Goal: Task Accomplishment & Management: Use online tool/utility

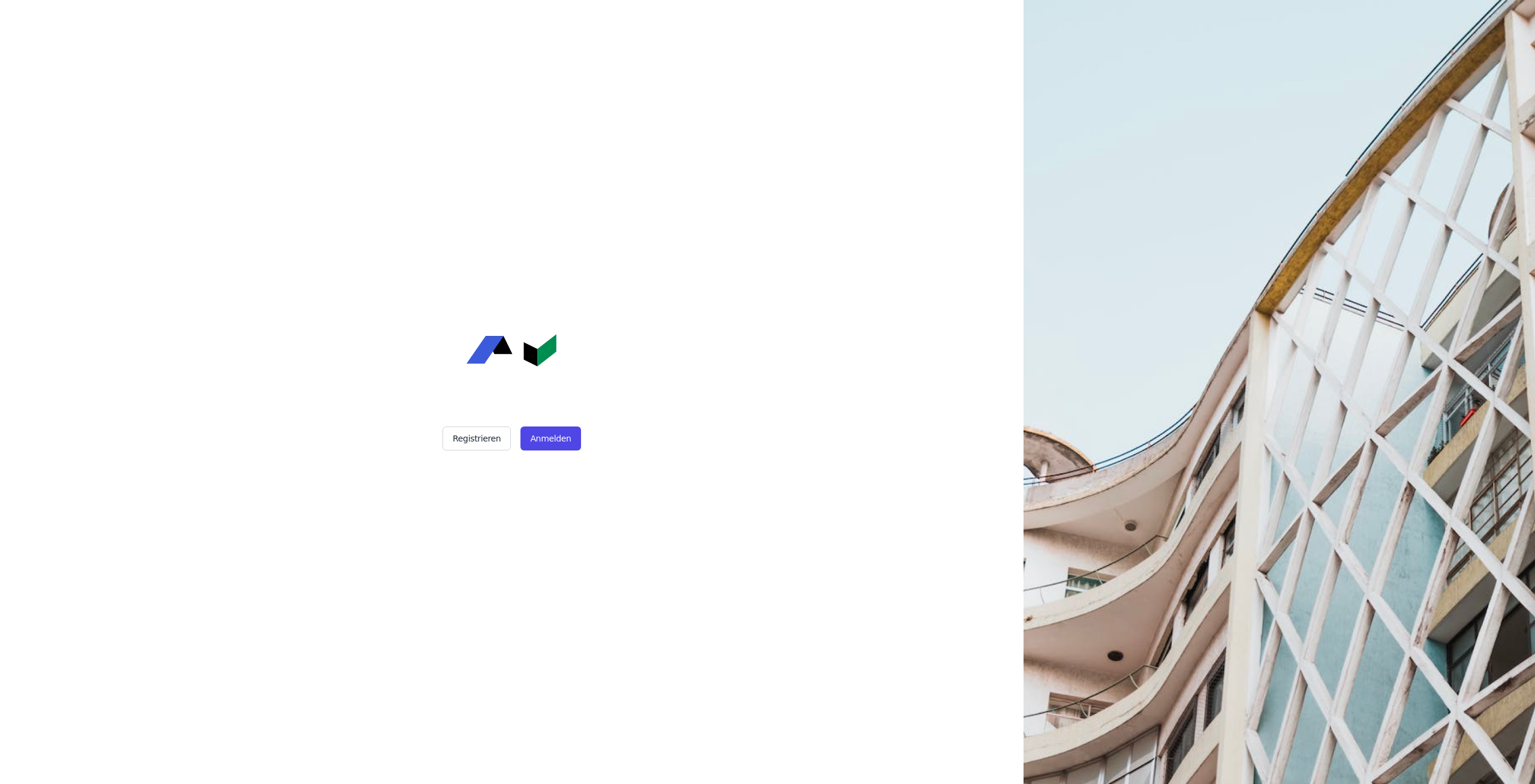
click at [542, 450] on div "Registrieren Anmelden" at bounding box center [511, 392] width 300 height 784
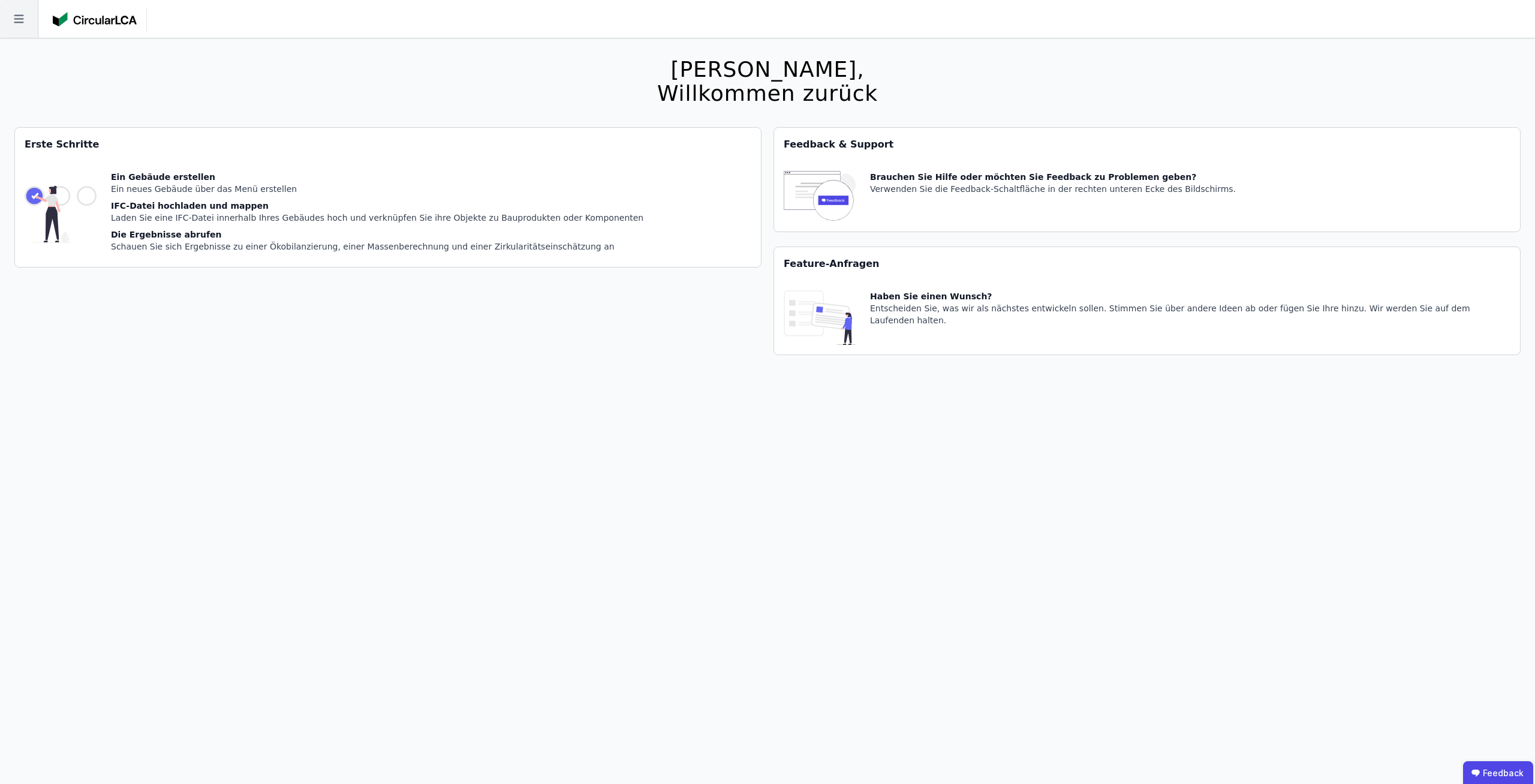
click at [3, 27] on icon at bounding box center [19, 19] width 38 height 38
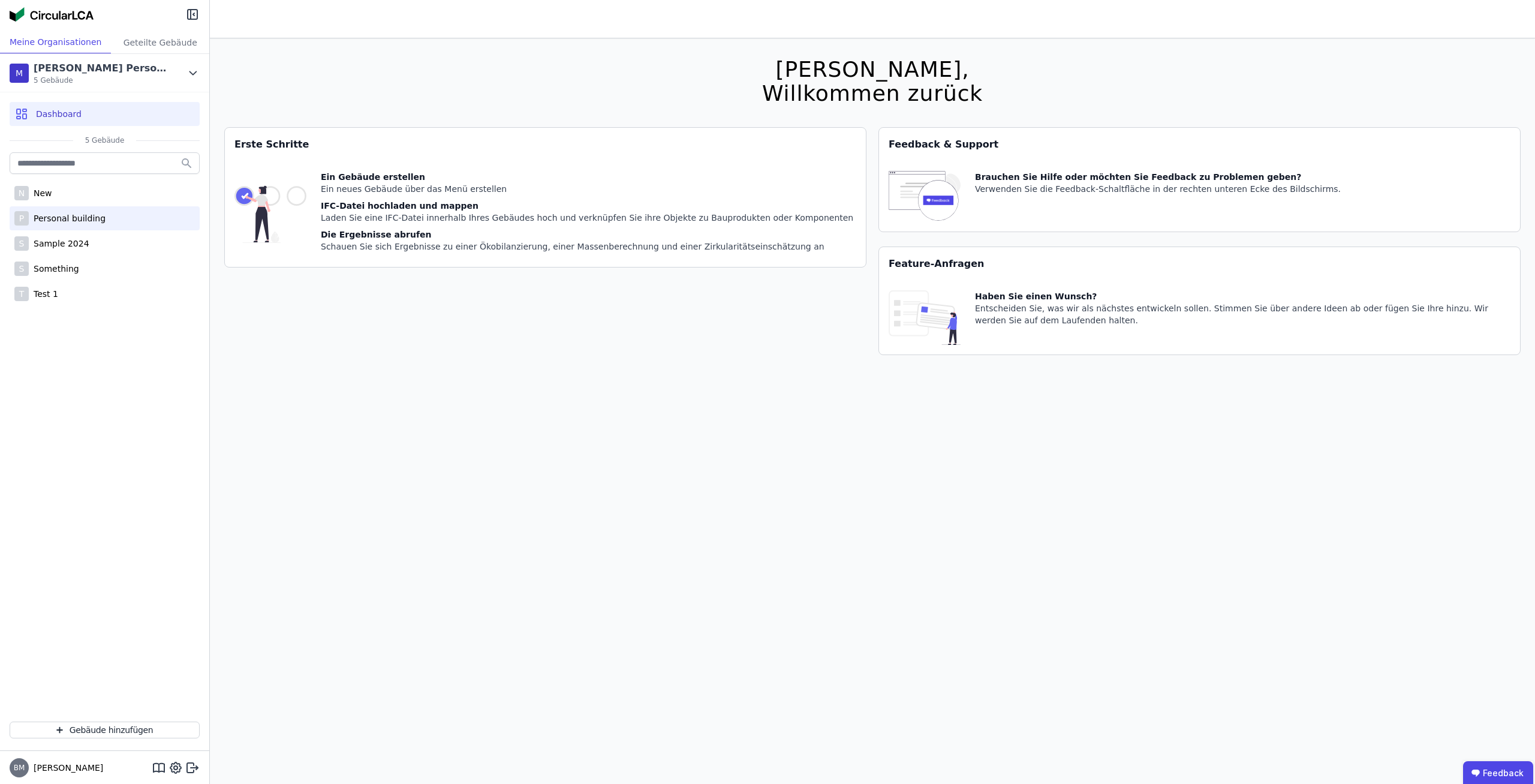
click at [95, 217] on div "Personal building" at bounding box center [67, 218] width 76 height 12
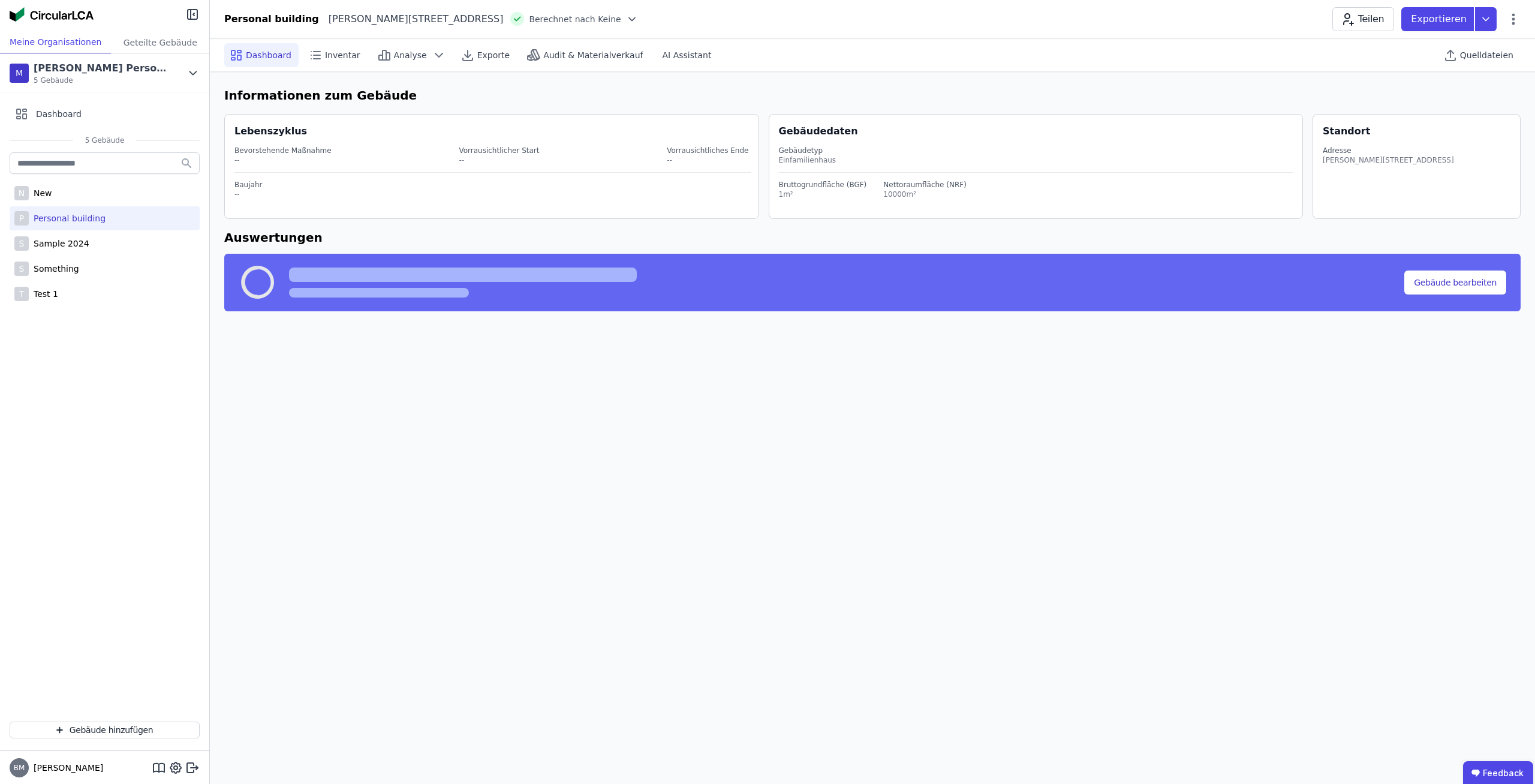
select select "*"
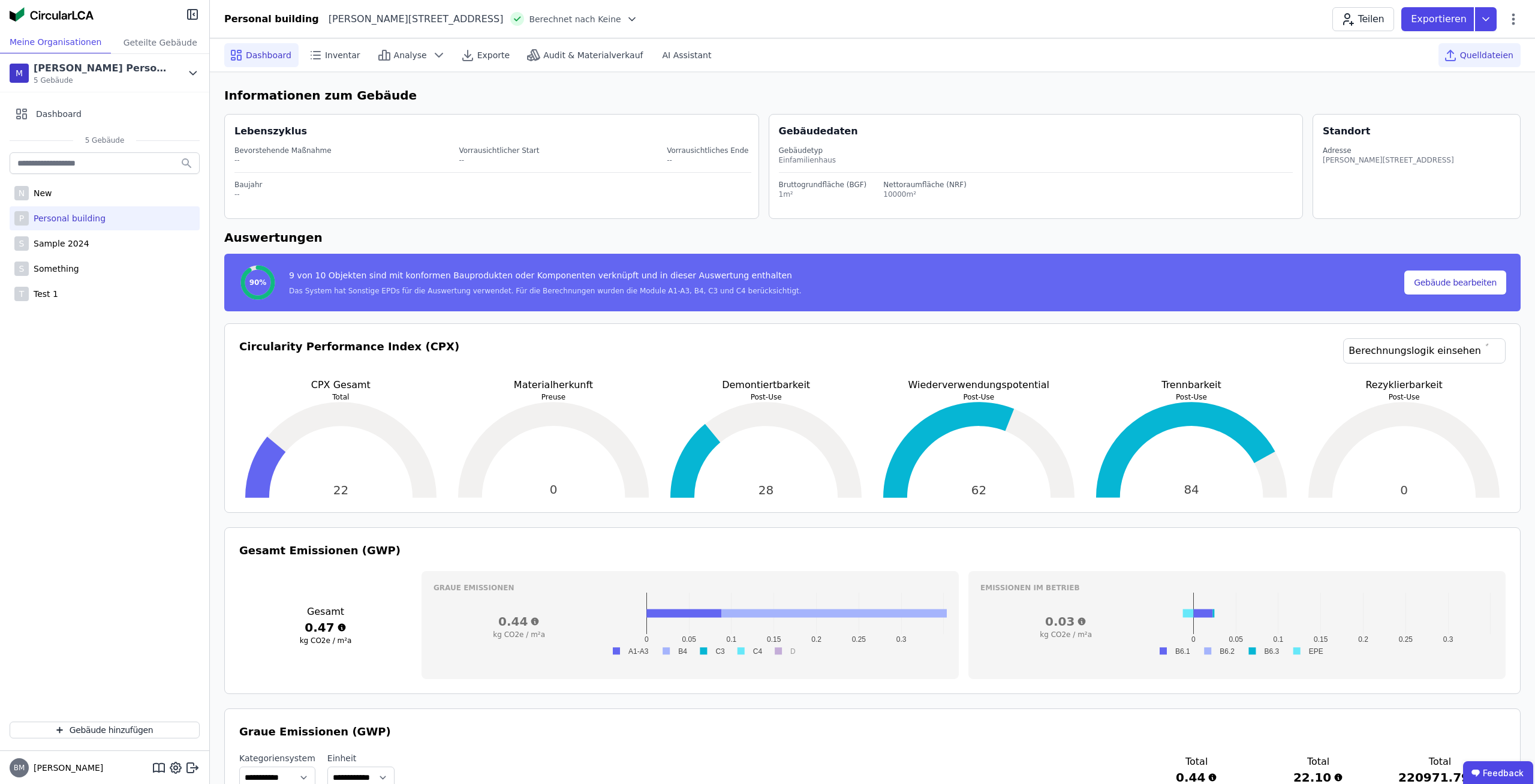
click at [1478, 59] on span "Quelldateien" at bounding box center [1487, 55] width 53 height 12
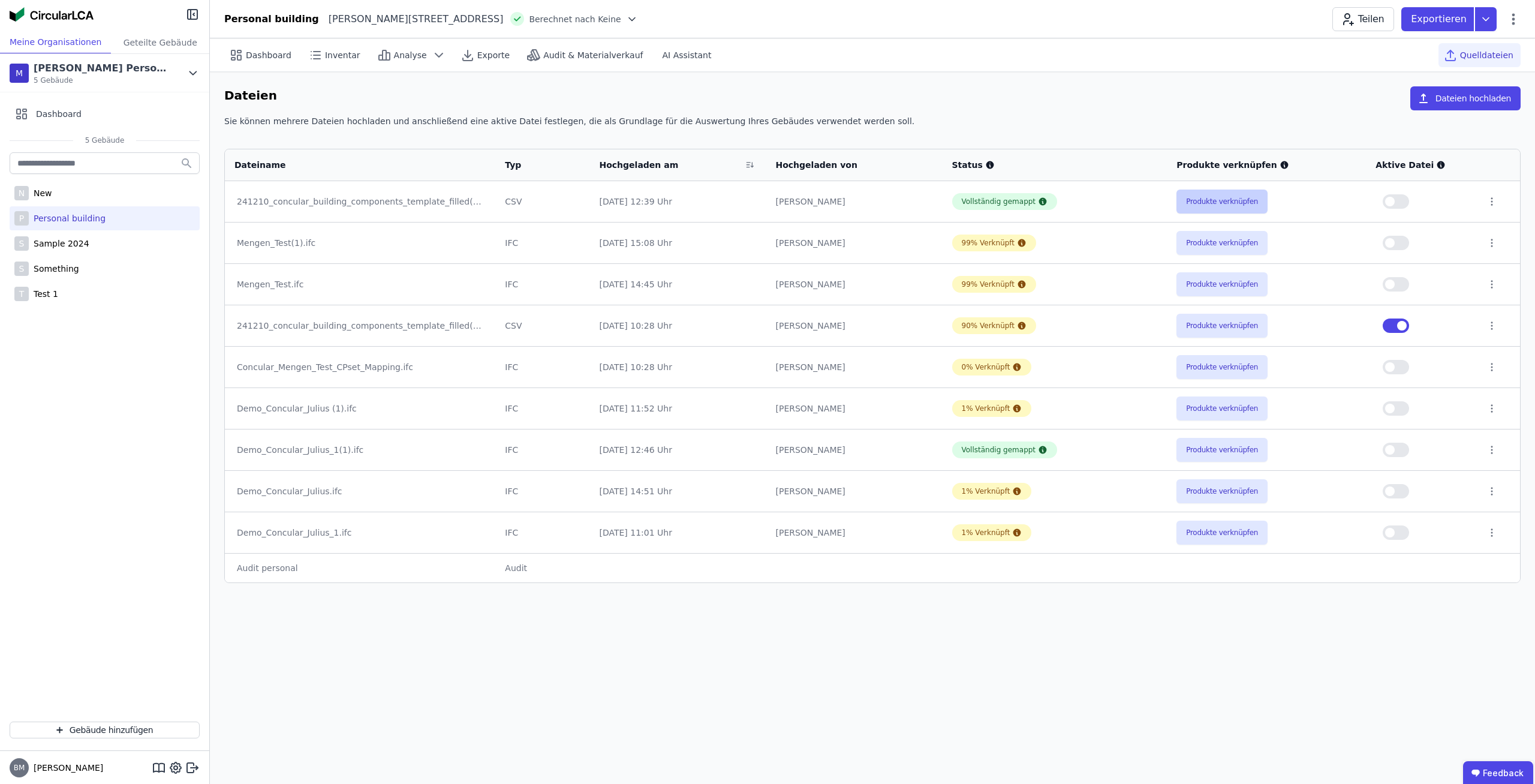
click at [1241, 202] on button "Produkte verknüpfen" at bounding box center [1222, 202] width 91 height 24
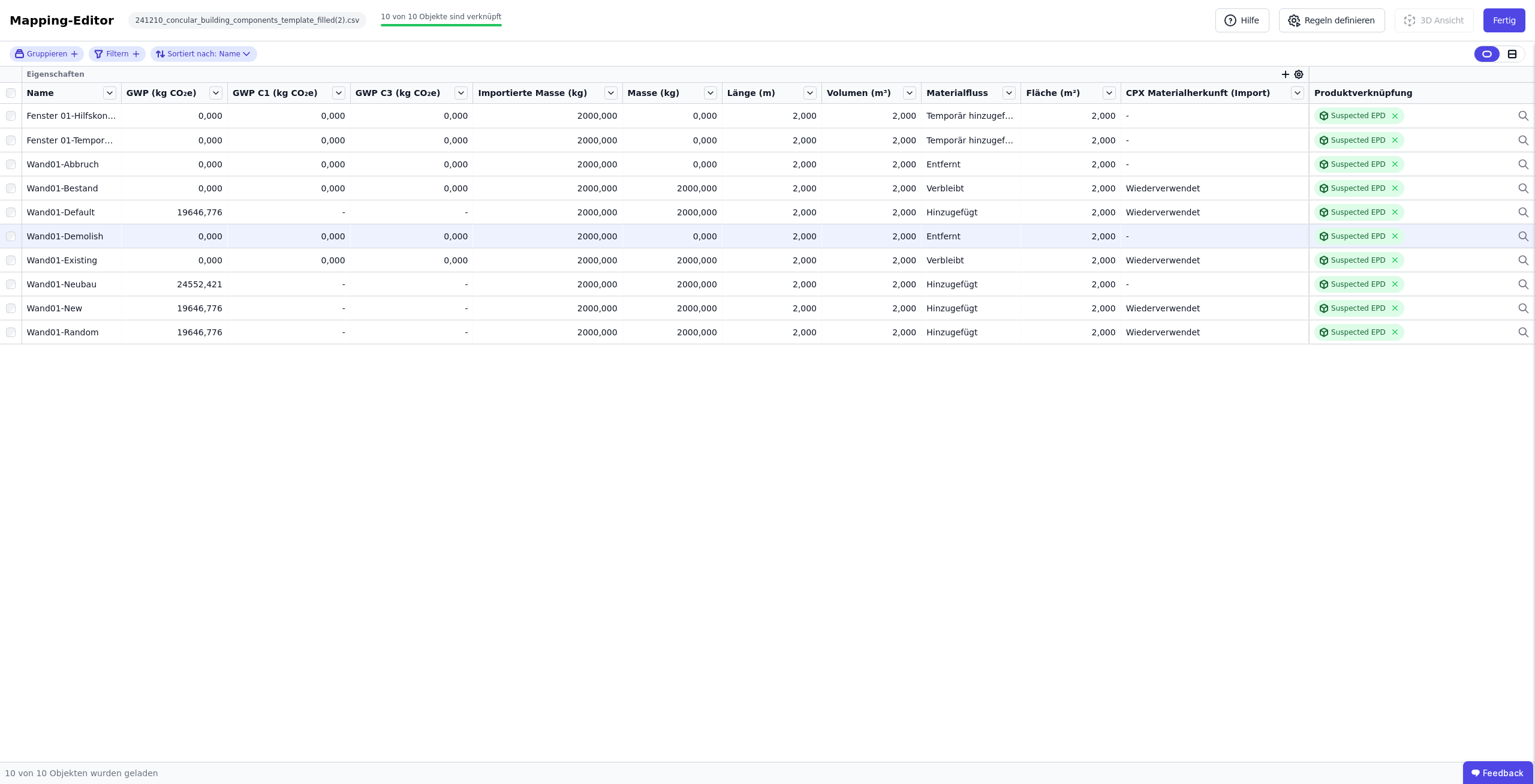
click at [1414, 234] on div "Suspected EPD" at bounding box center [1422, 236] width 216 height 17
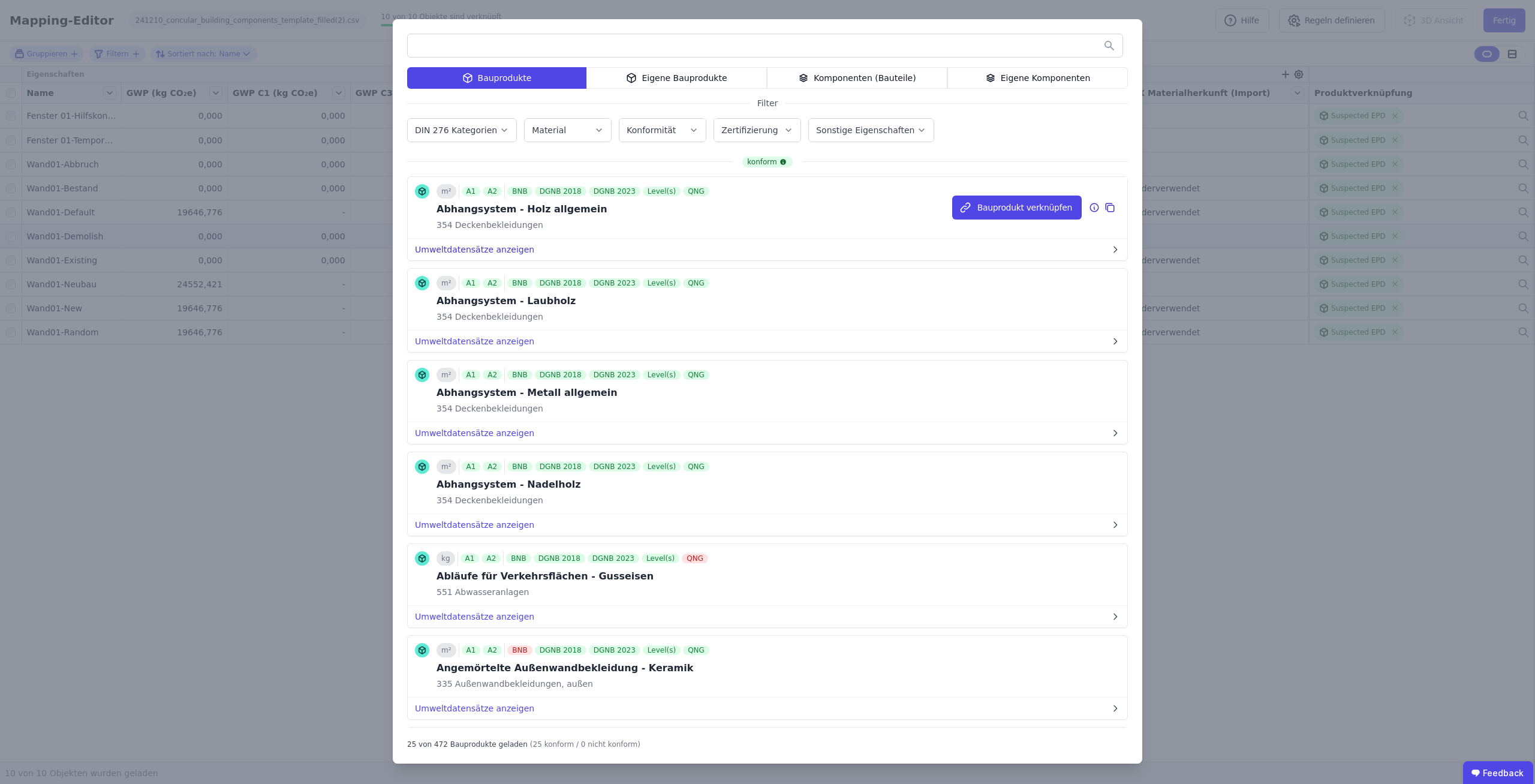
click at [494, 253] on button "Umweltdatensätze anzeigen" at bounding box center [768, 249] width 720 height 21
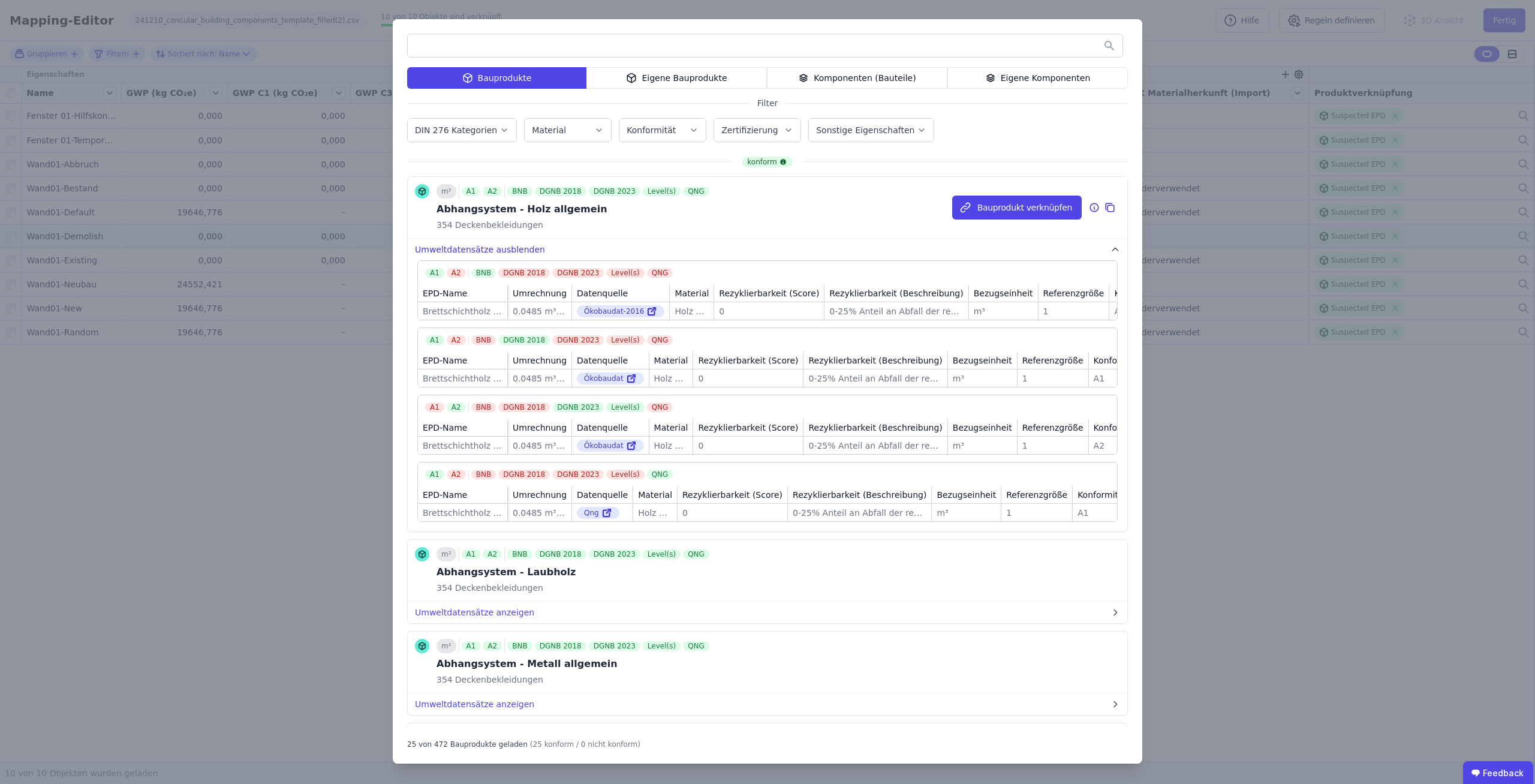
click at [518, 252] on button "Umweltdatensätze ausblenden" at bounding box center [768, 249] width 720 height 21
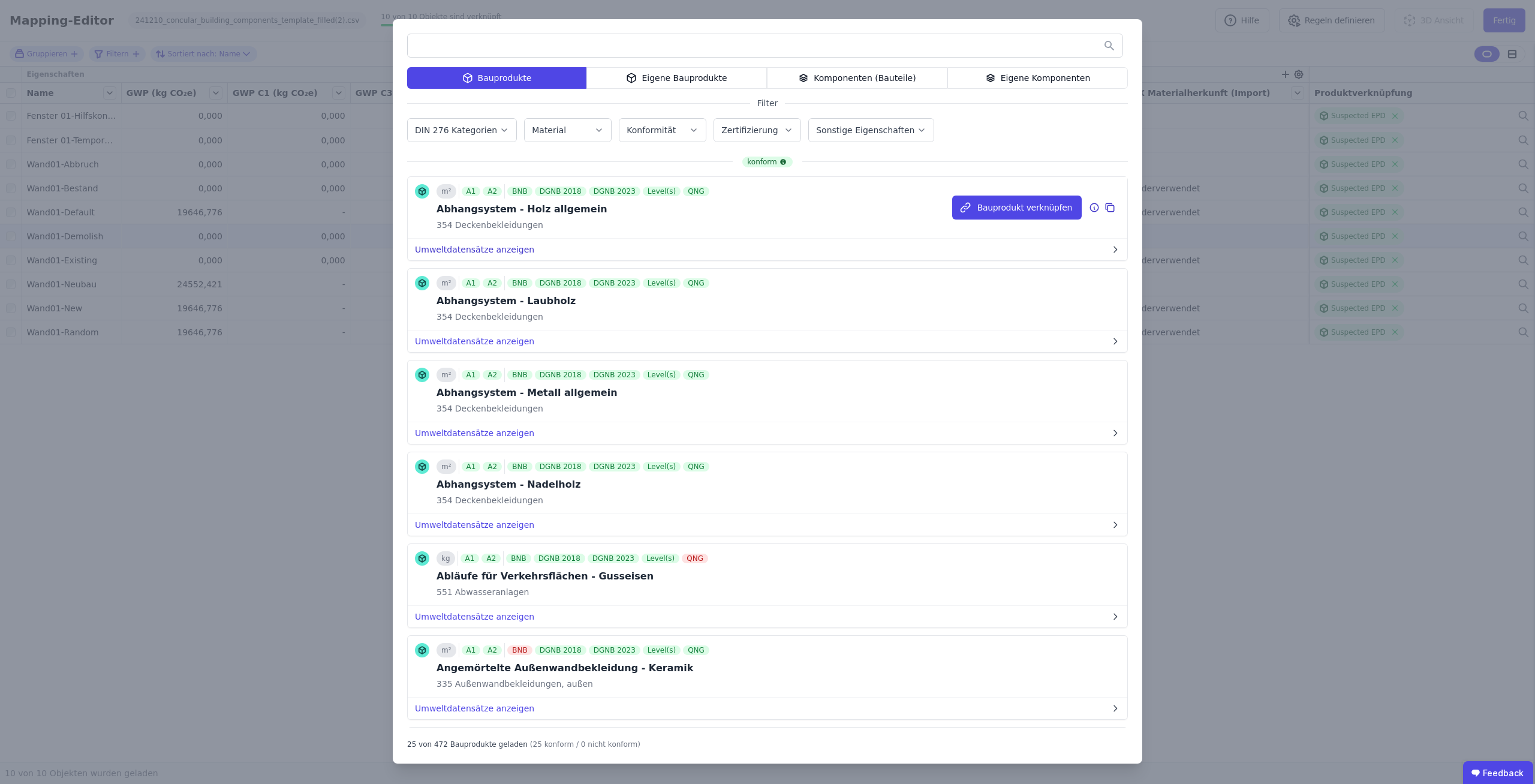
click at [566, 248] on button "Umweltdatensätze anzeigen" at bounding box center [768, 249] width 720 height 21
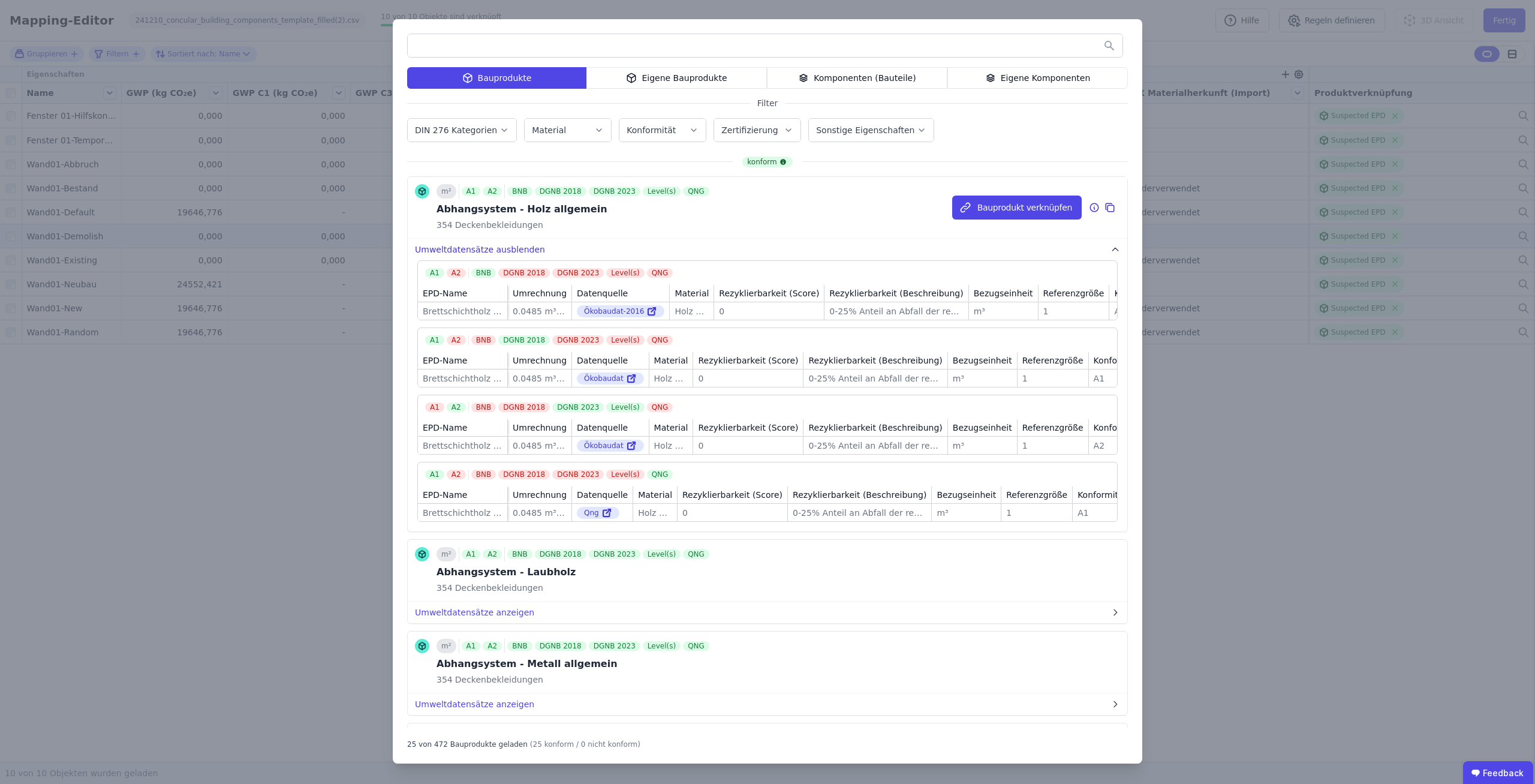
click at [563, 249] on button "Umweltdatensätze ausblenden" at bounding box center [768, 249] width 720 height 21
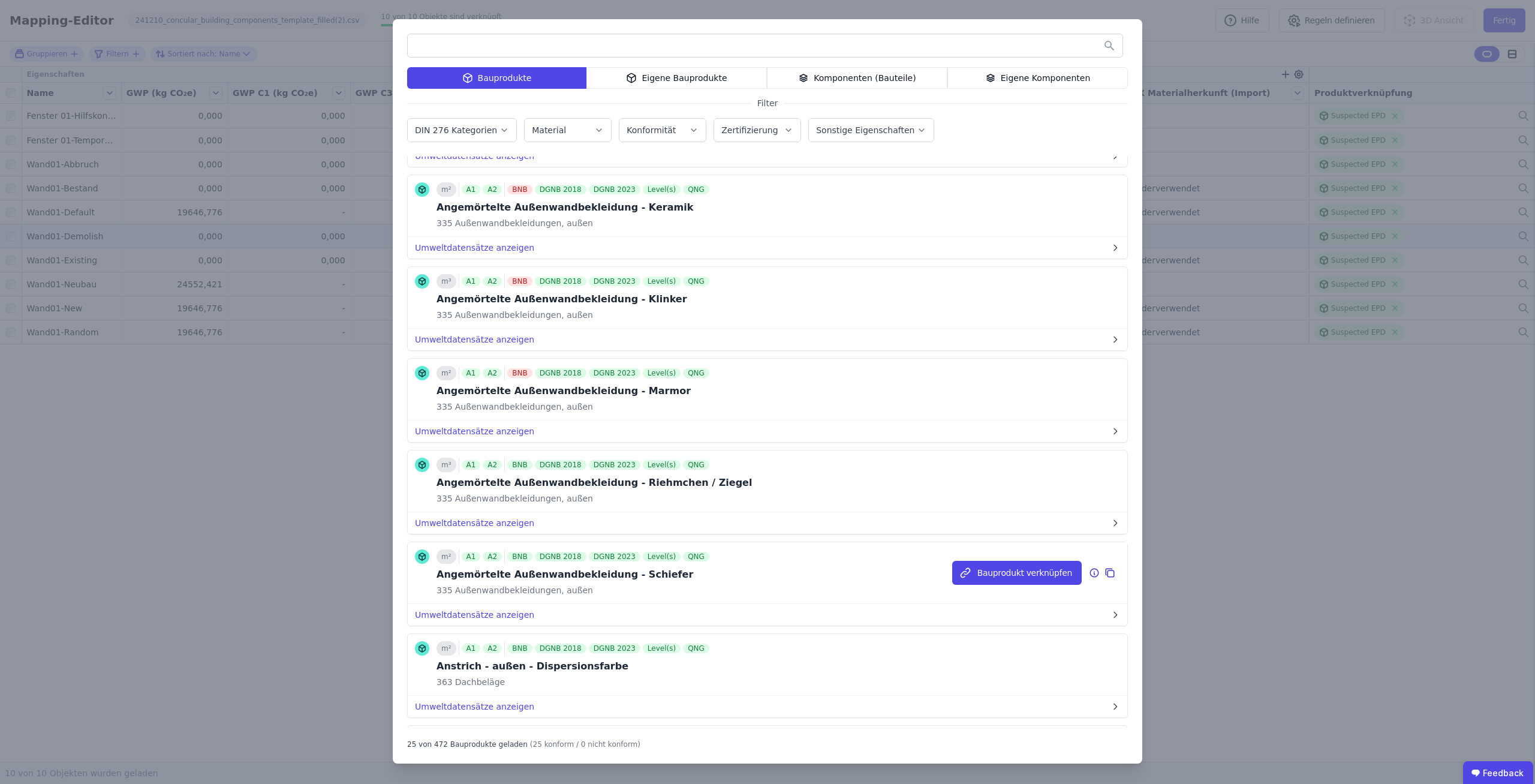
scroll to position [538, 0]
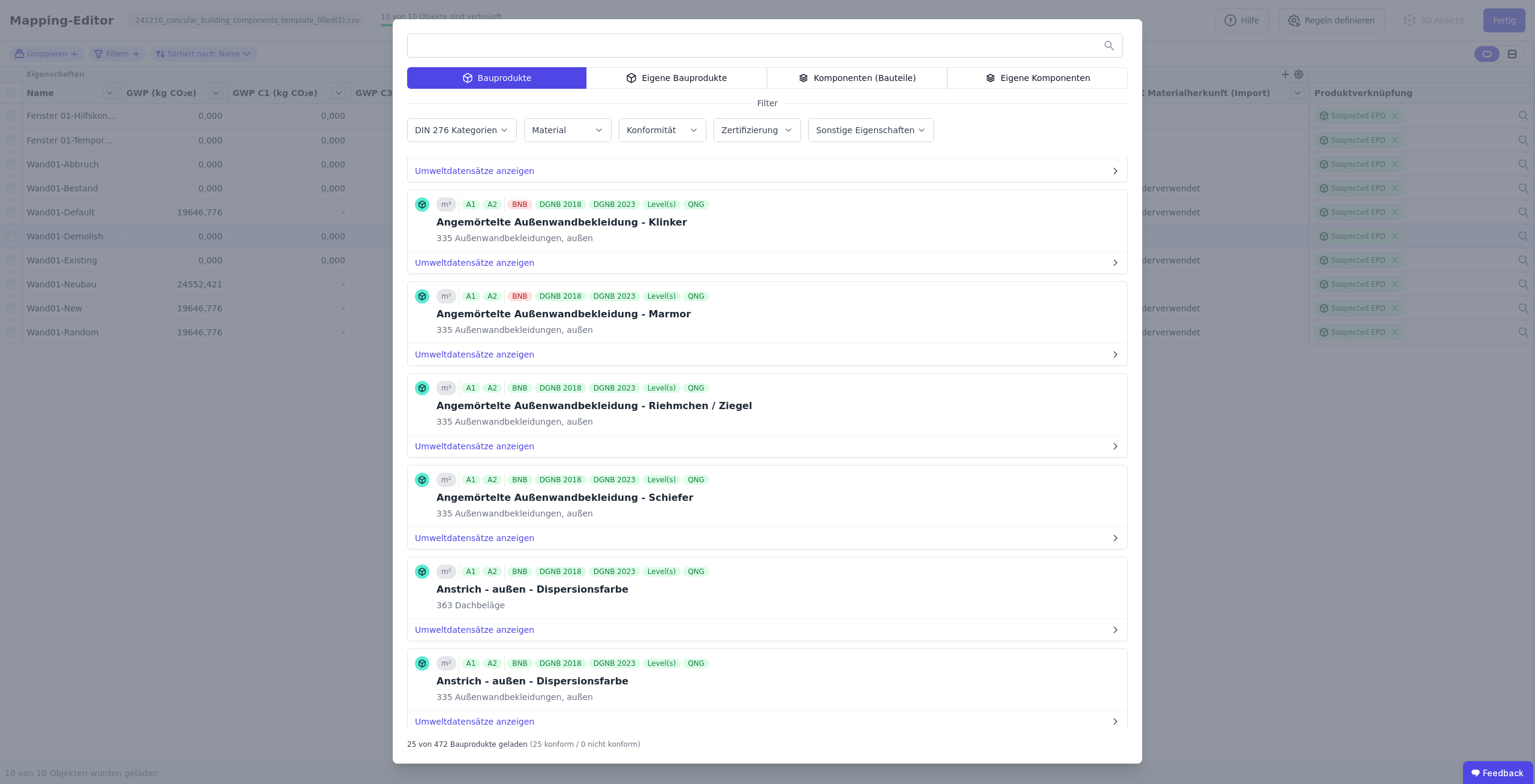
click at [784, 135] on icon "button" at bounding box center [789, 131] width 9 height 12
click at [784, 131] on icon "button" at bounding box center [789, 131] width 9 height 12
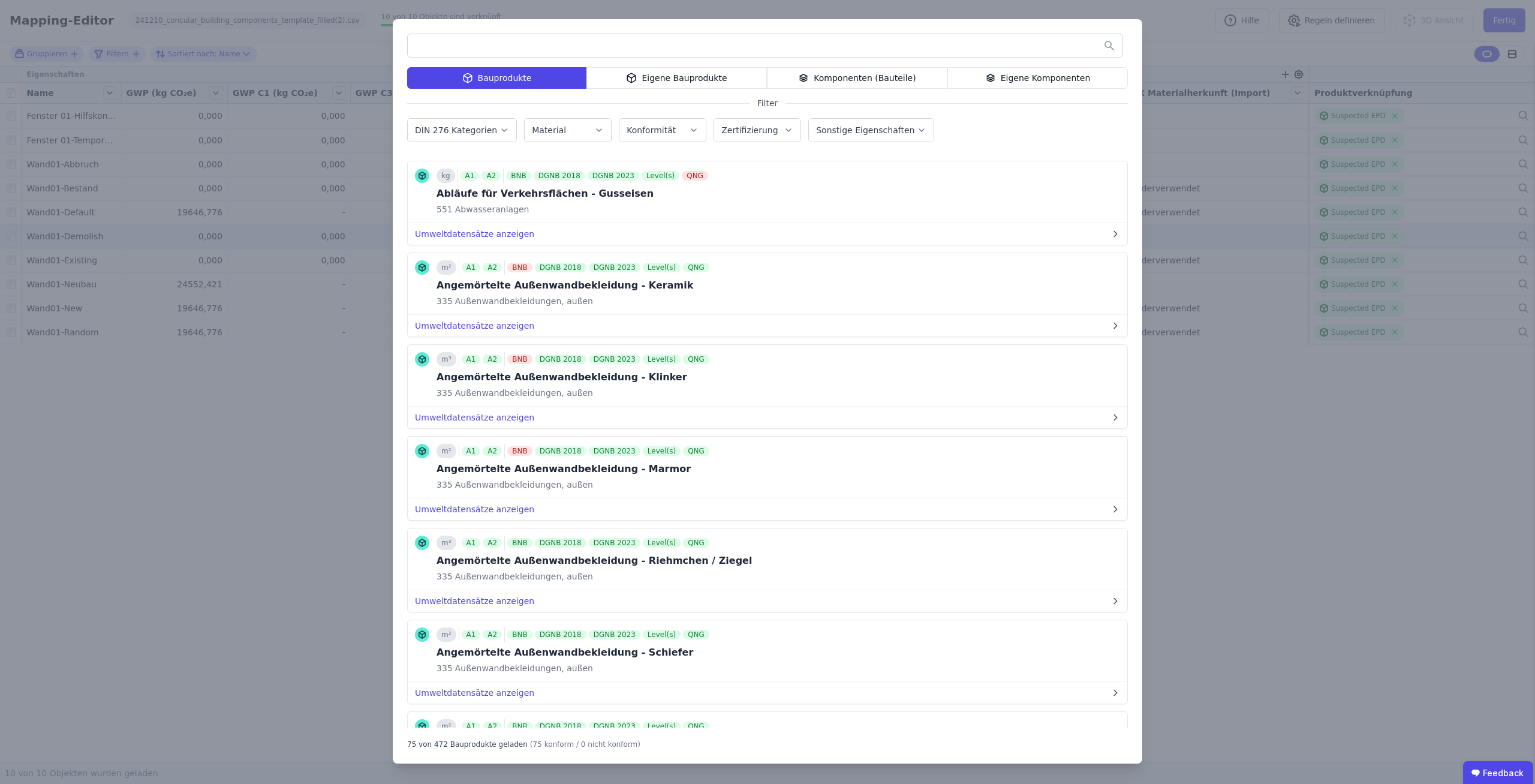
scroll to position [398, 0]
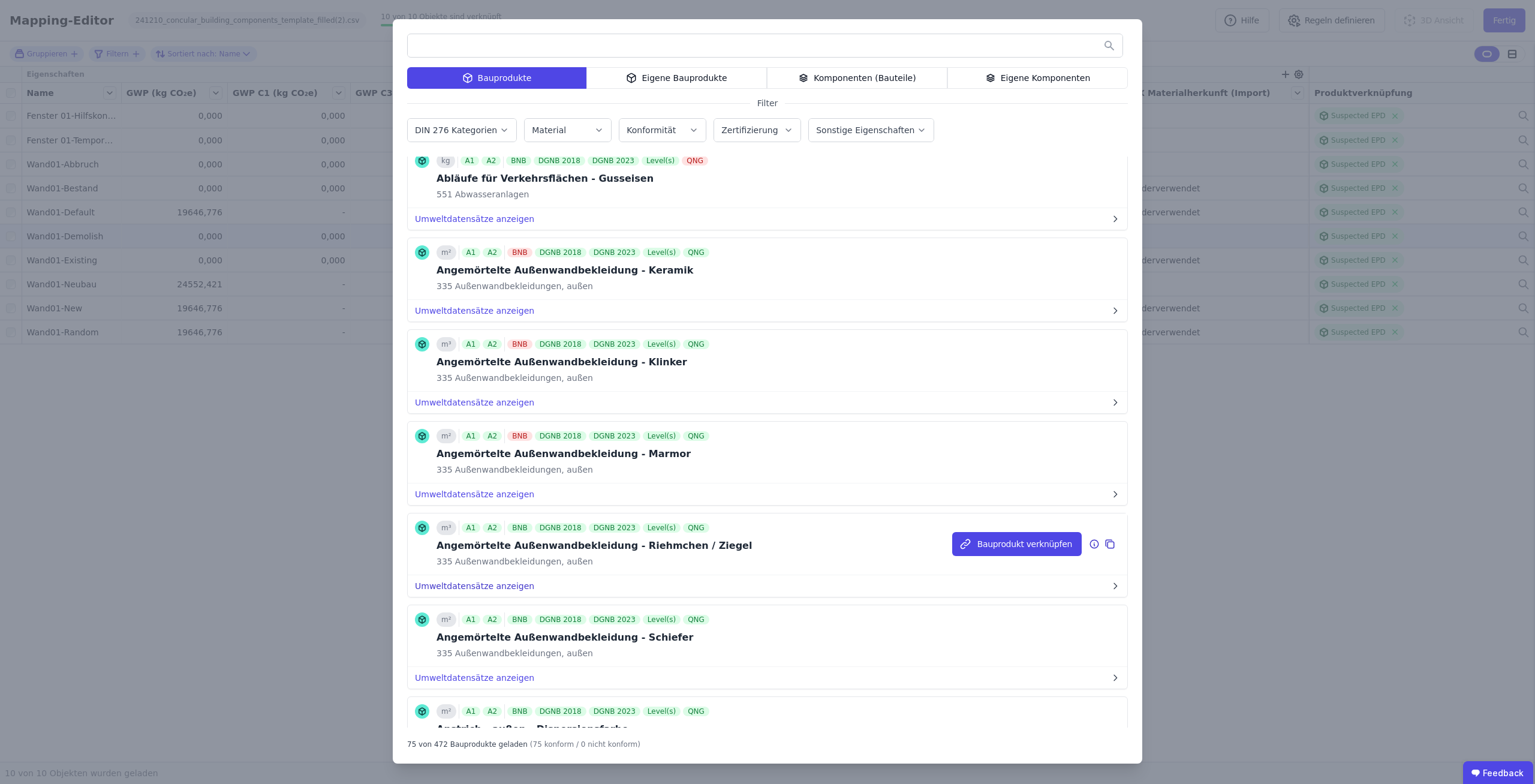
click at [609, 583] on button "Umweltdatensätze anzeigen" at bounding box center [768, 586] width 720 height 21
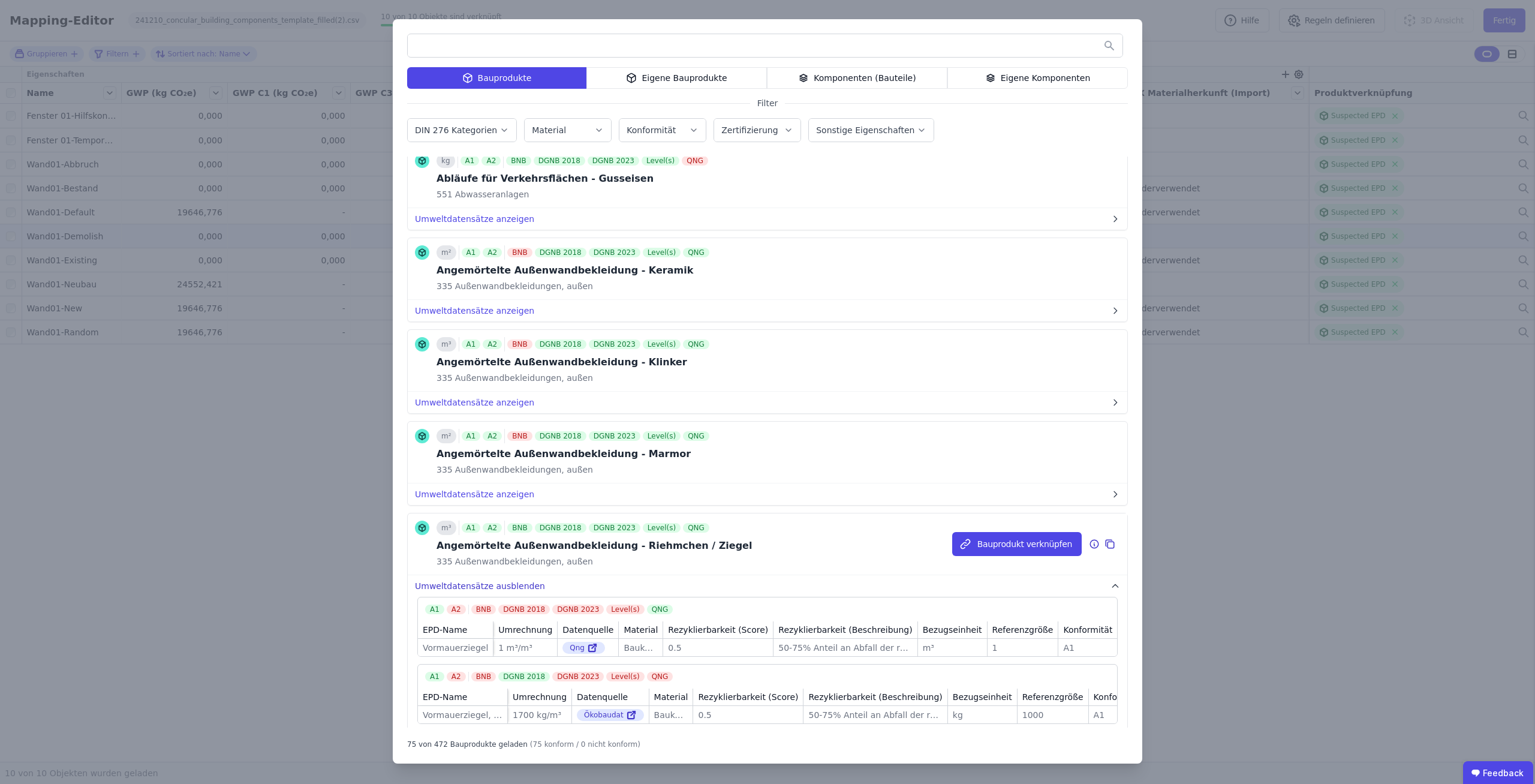
click at [598, 585] on button "Umweltdatensätze ausblenden" at bounding box center [768, 586] width 720 height 21
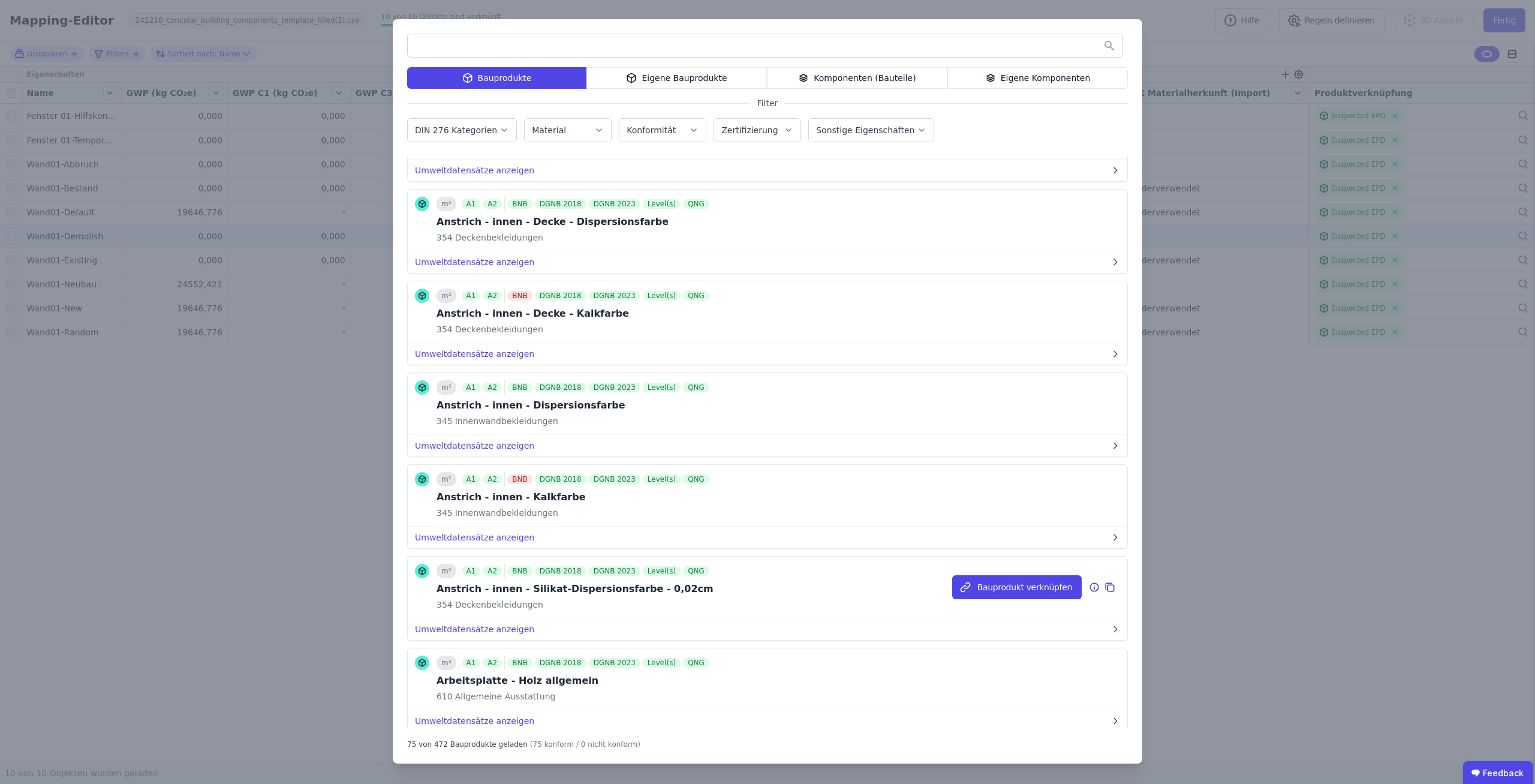
scroll to position [1318, 0]
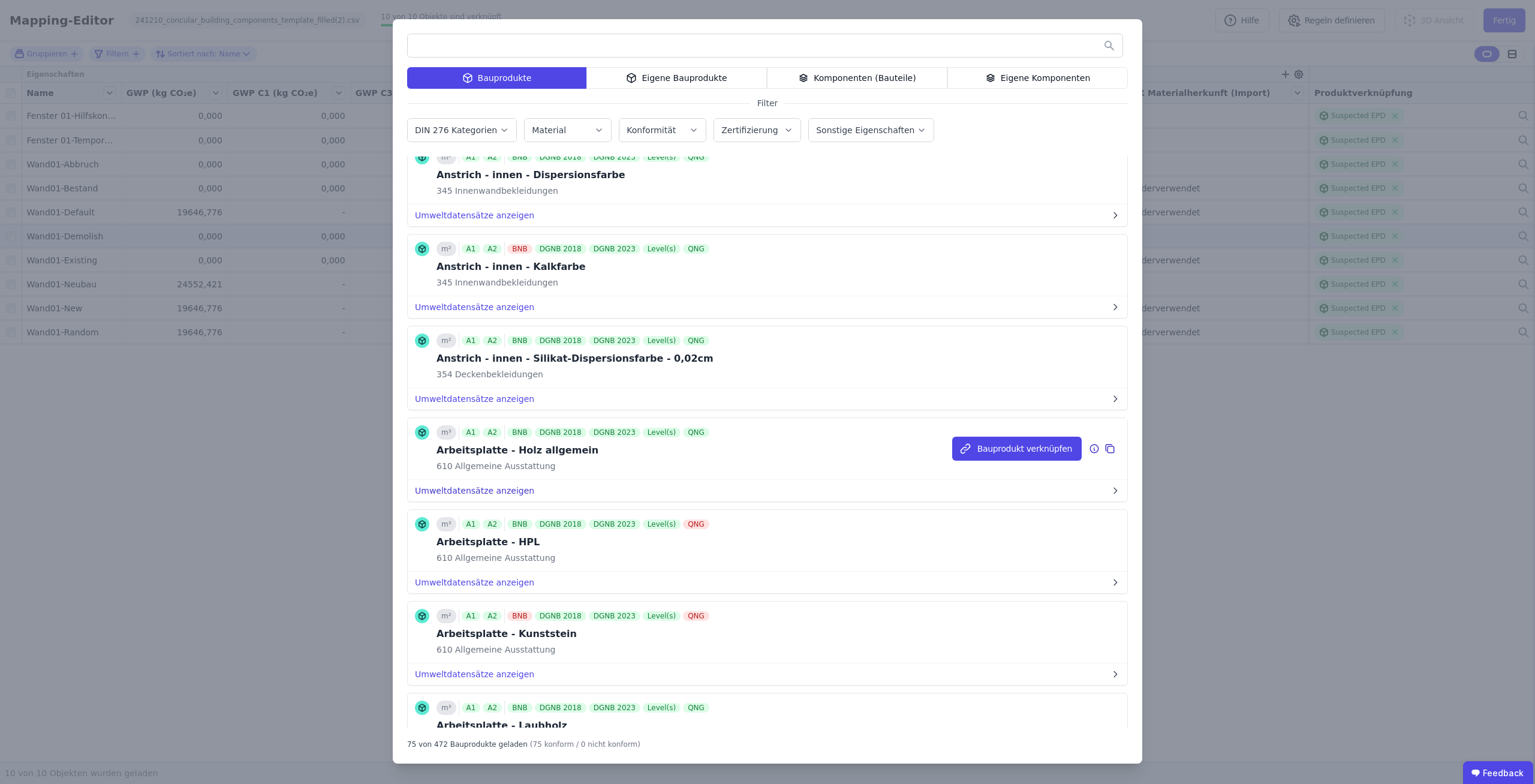
click at [502, 483] on button "Umweltdatensätze anzeigen" at bounding box center [768, 490] width 720 height 21
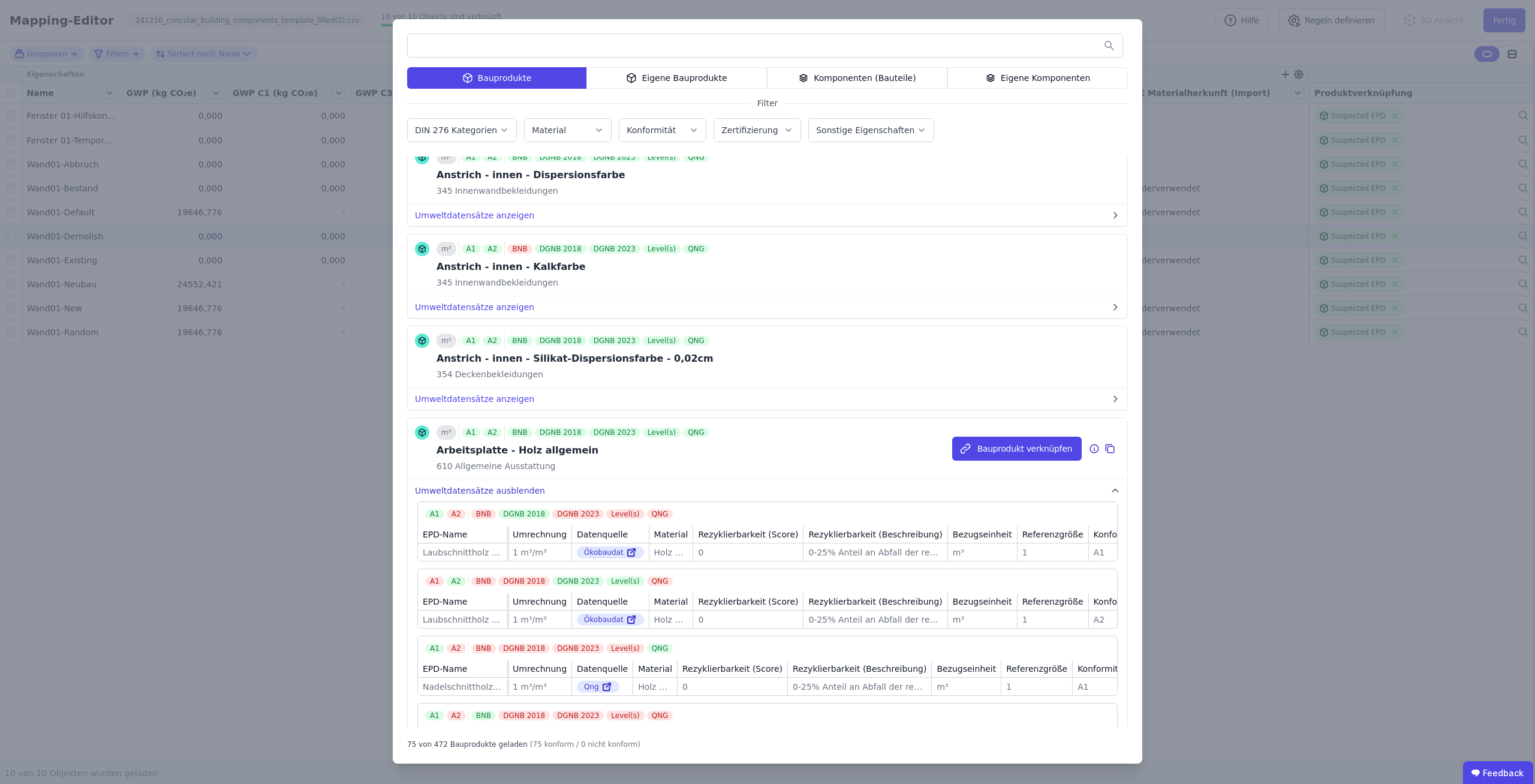
click at [502, 483] on button "Umweltdatensätze ausblenden" at bounding box center [768, 490] width 720 height 21
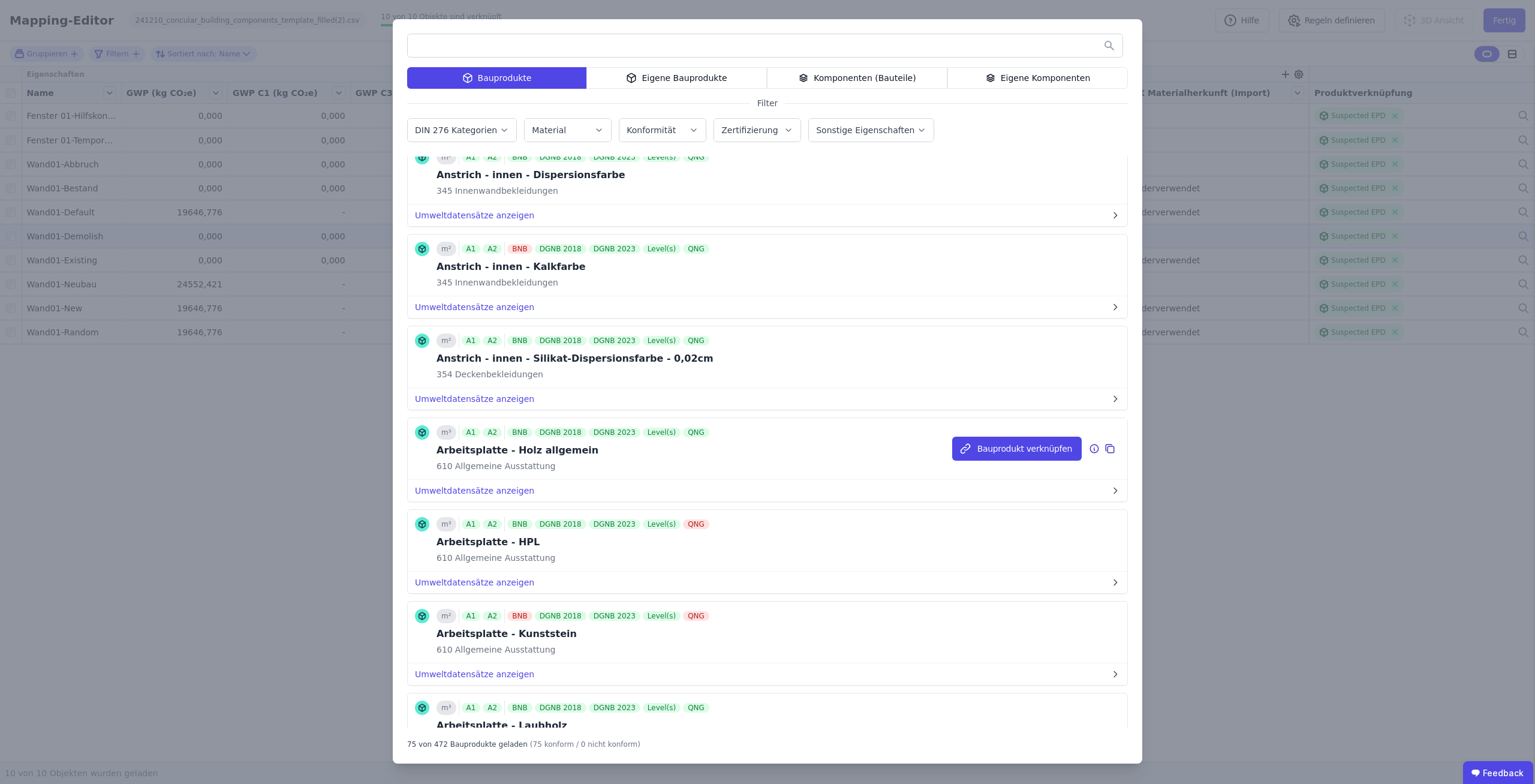
click at [525, 443] on div "Arbeitsplatte - Holz allgemein" at bounding box center [574, 450] width 275 height 15
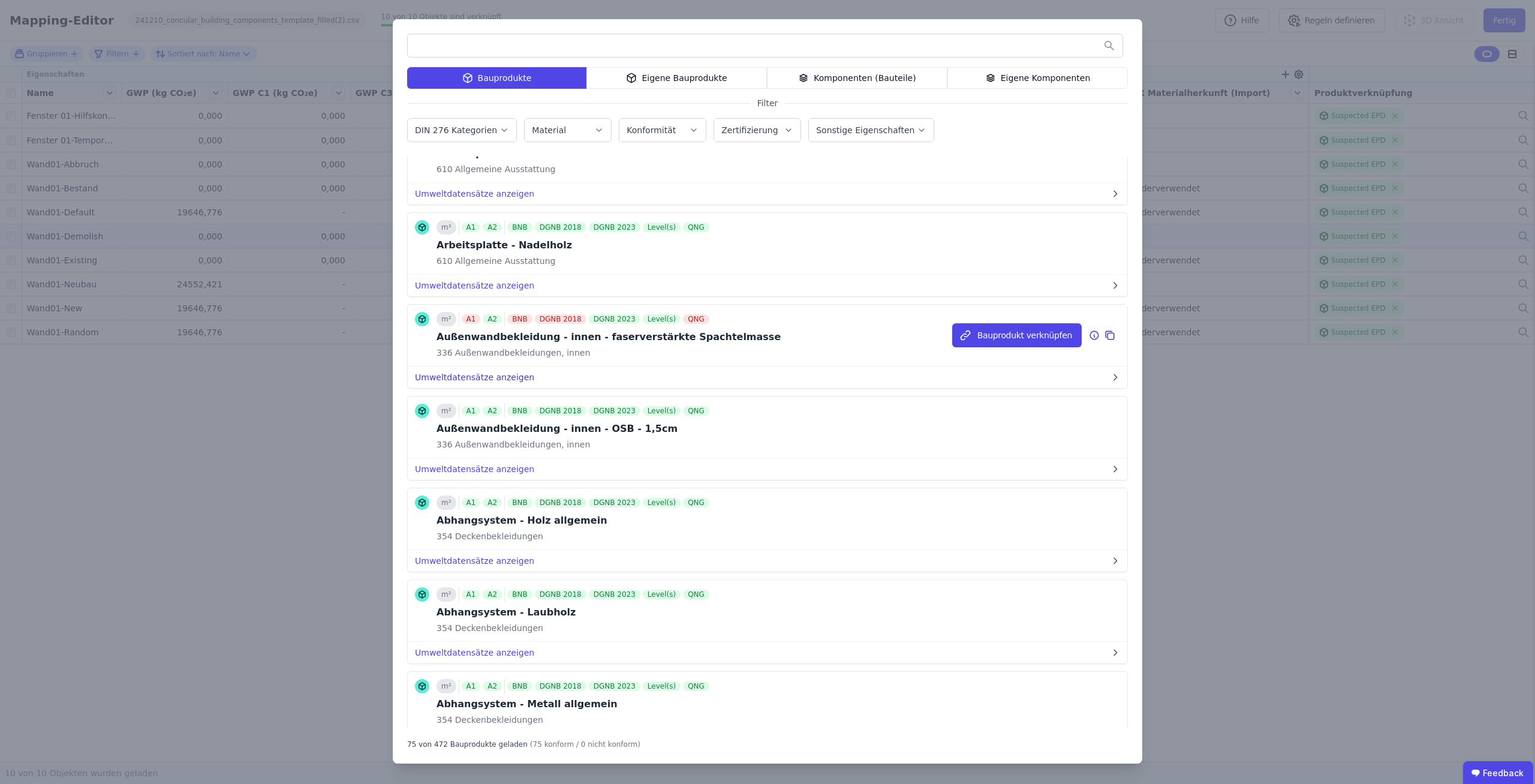
scroll to position [2086, 0]
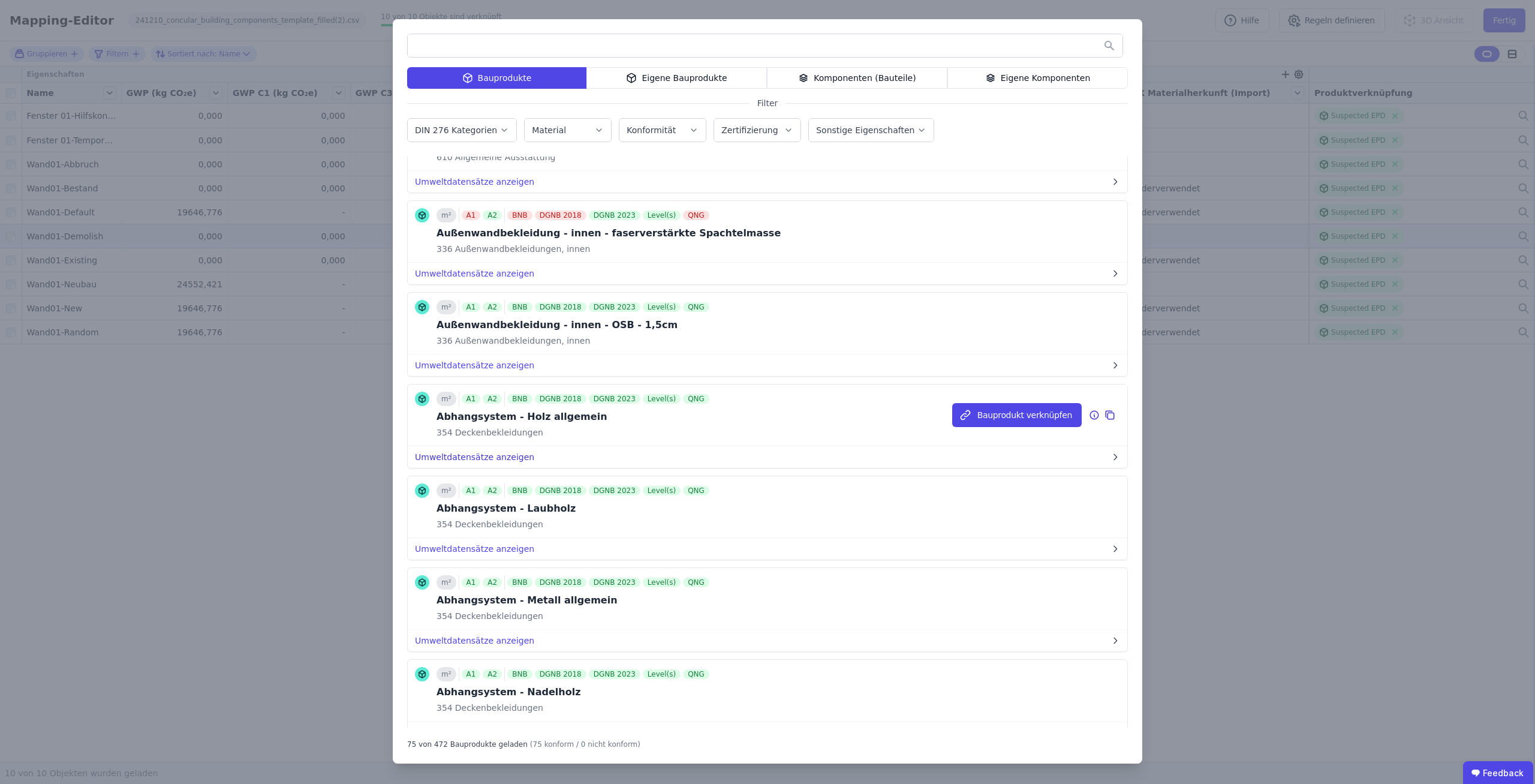
click at [514, 446] on button "Umweltdatensätze anzeigen" at bounding box center [768, 456] width 720 height 21
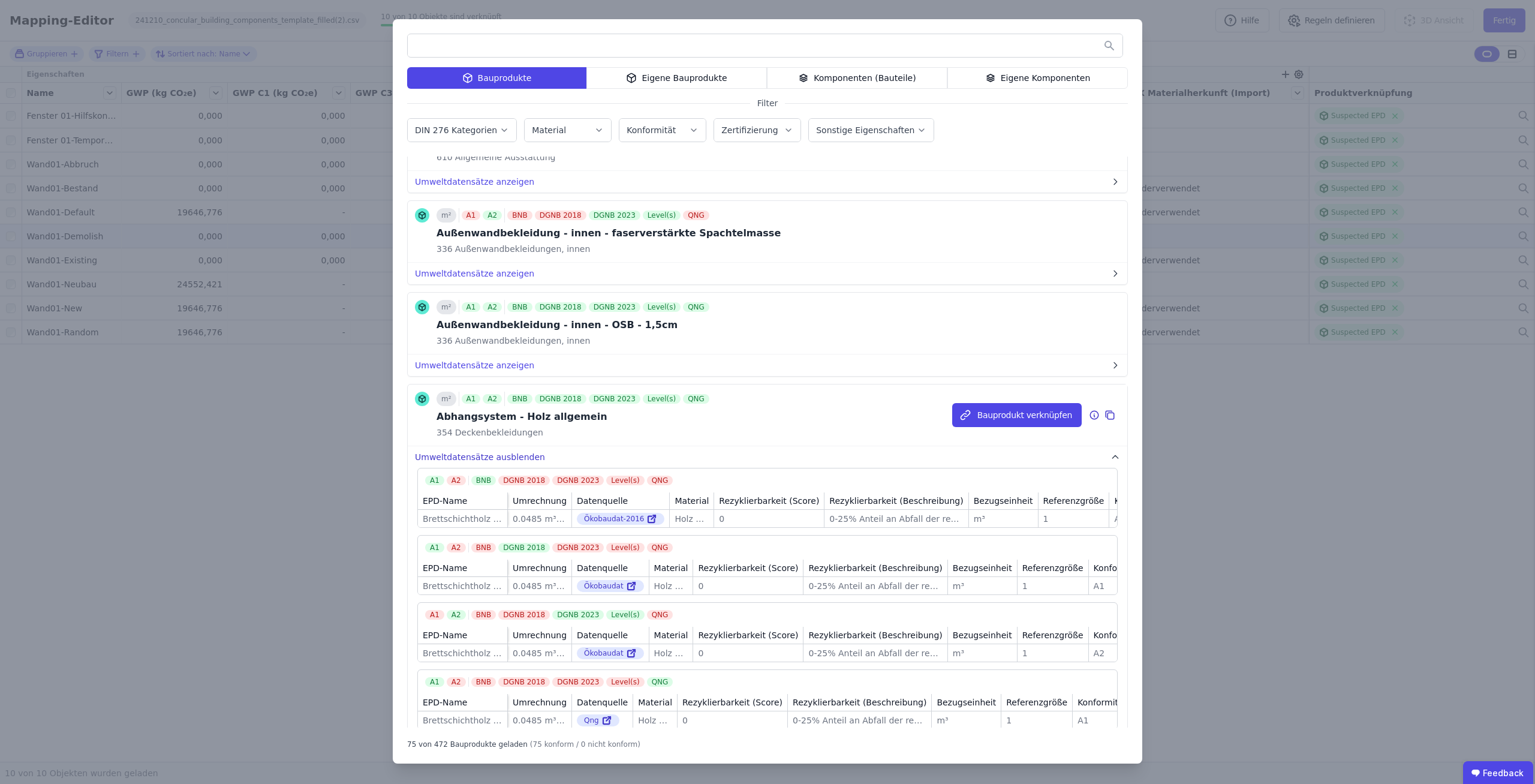
click at [514, 446] on button "Umweltdatensätze ausblenden" at bounding box center [768, 456] width 720 height 21
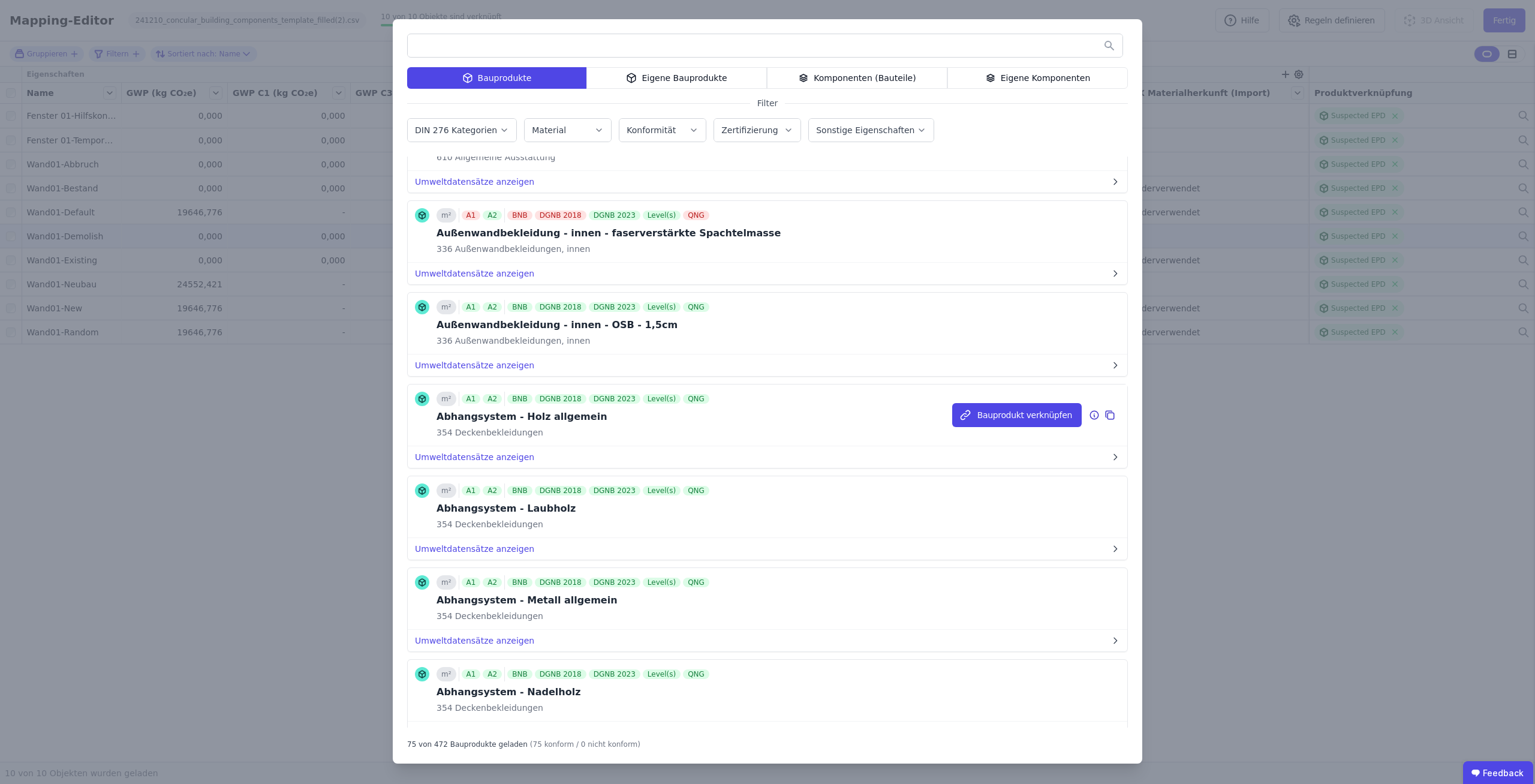
click at [467, 410] on div "Abhangsystem - Holz allgemein" at bounding box center [574, 416] width 275 height 15
copy div "Abhangsystem"
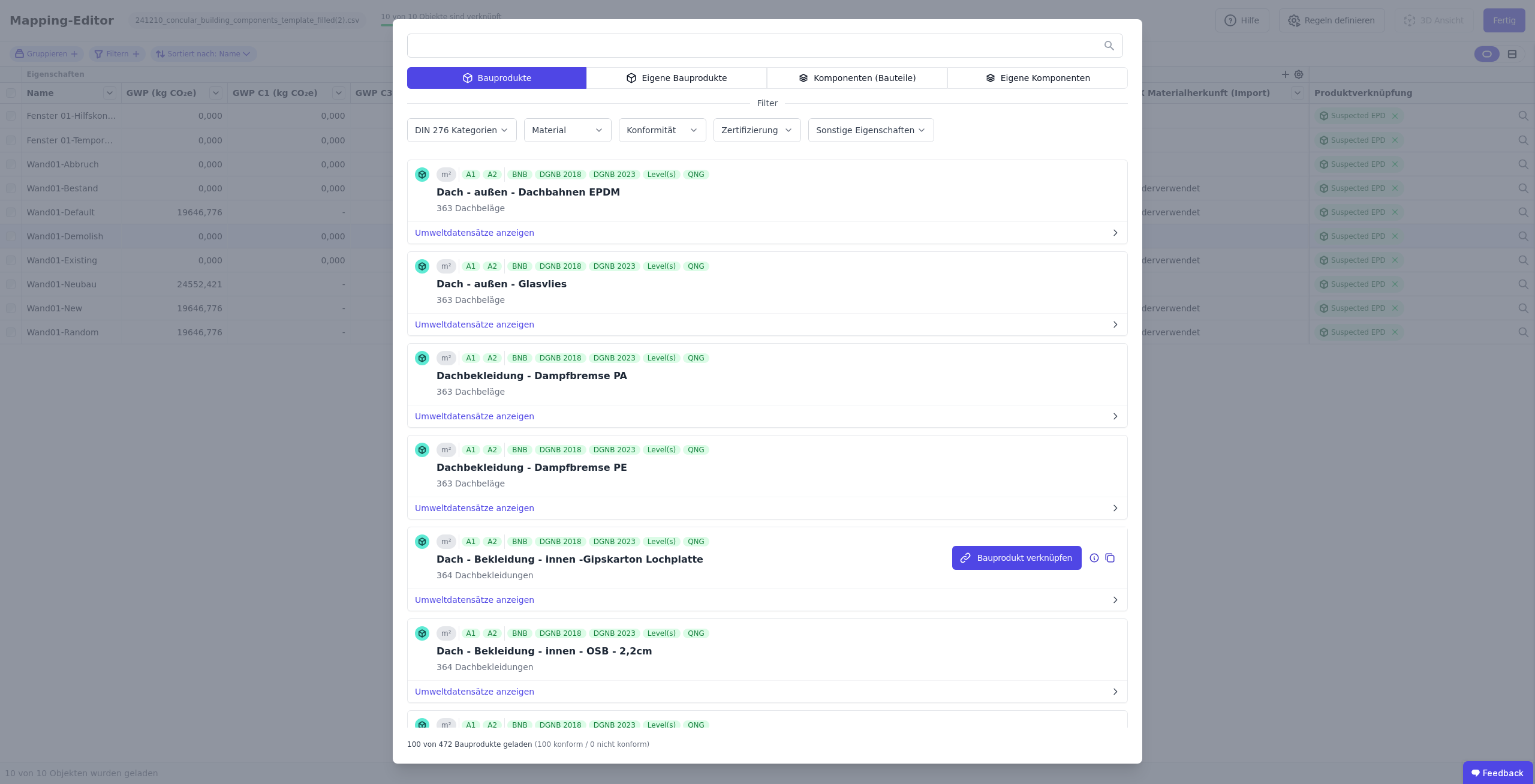
scroll to position [7375, 0]
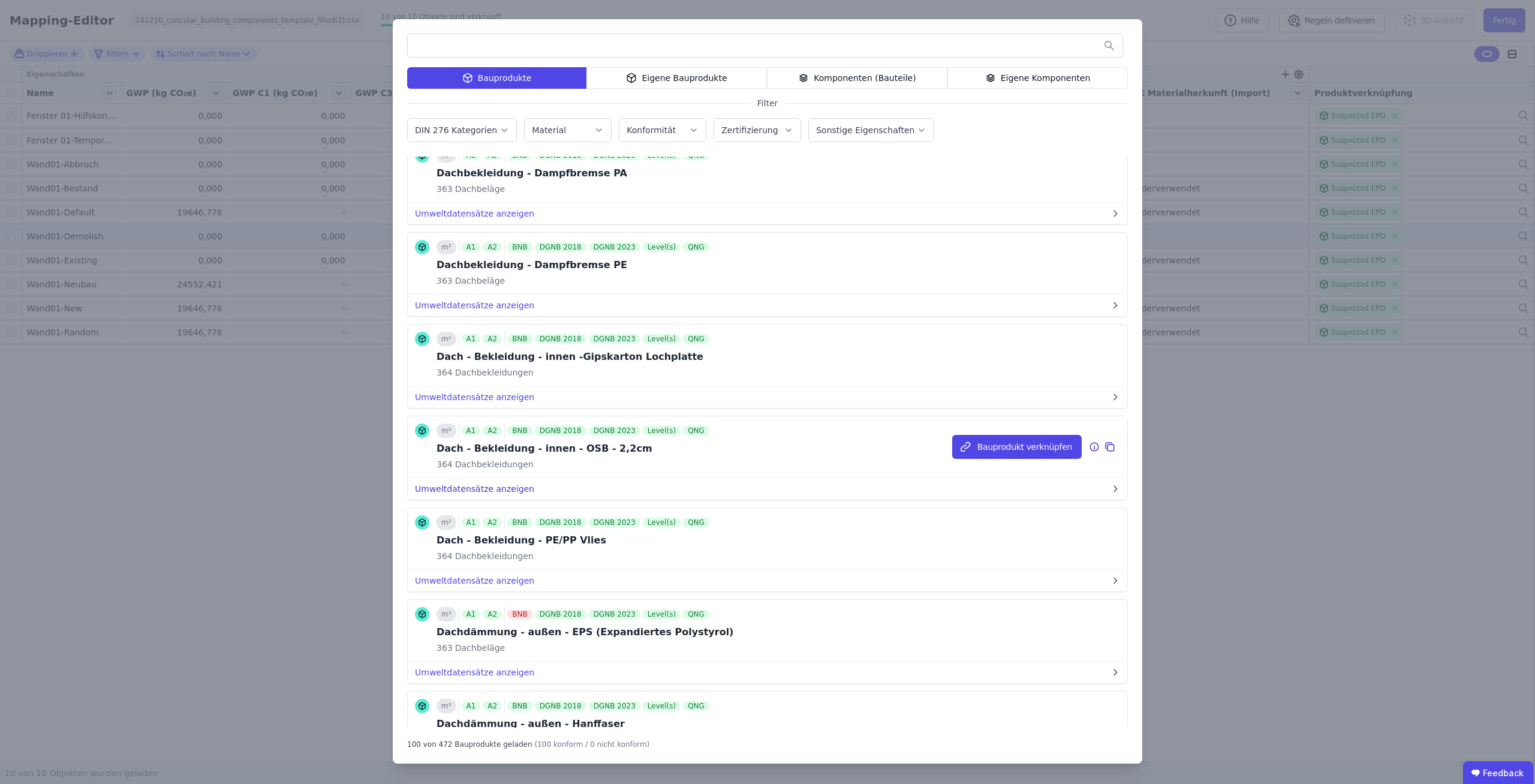
click at [564, 477] on button "Umweltdatensätze anzeigen" at bounding box center [768, 488] width 720 height 21
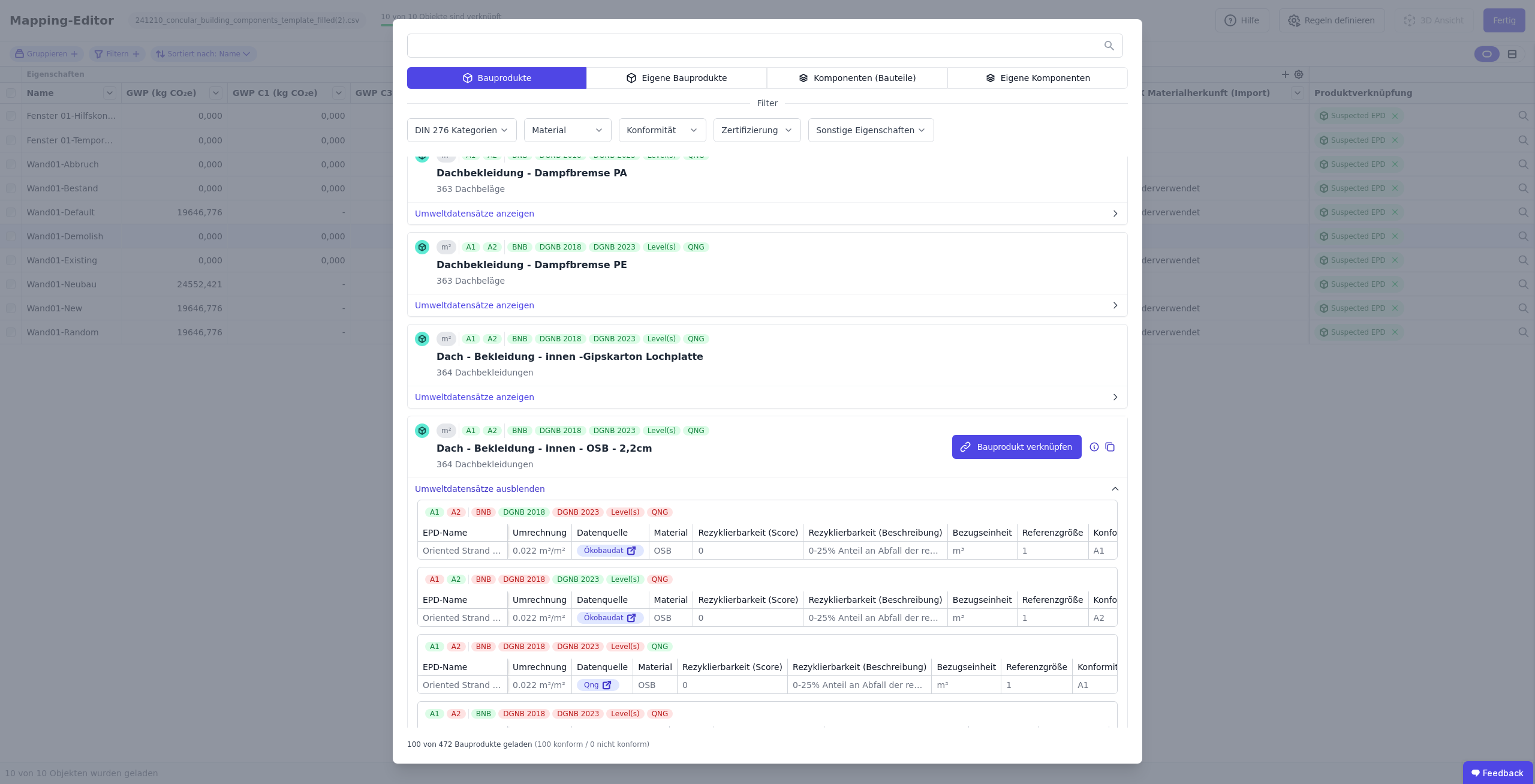
click at [542, 477] on button "Umweltdatensätze ausblenden" at bounding box center [768, 488] width 720 height 21
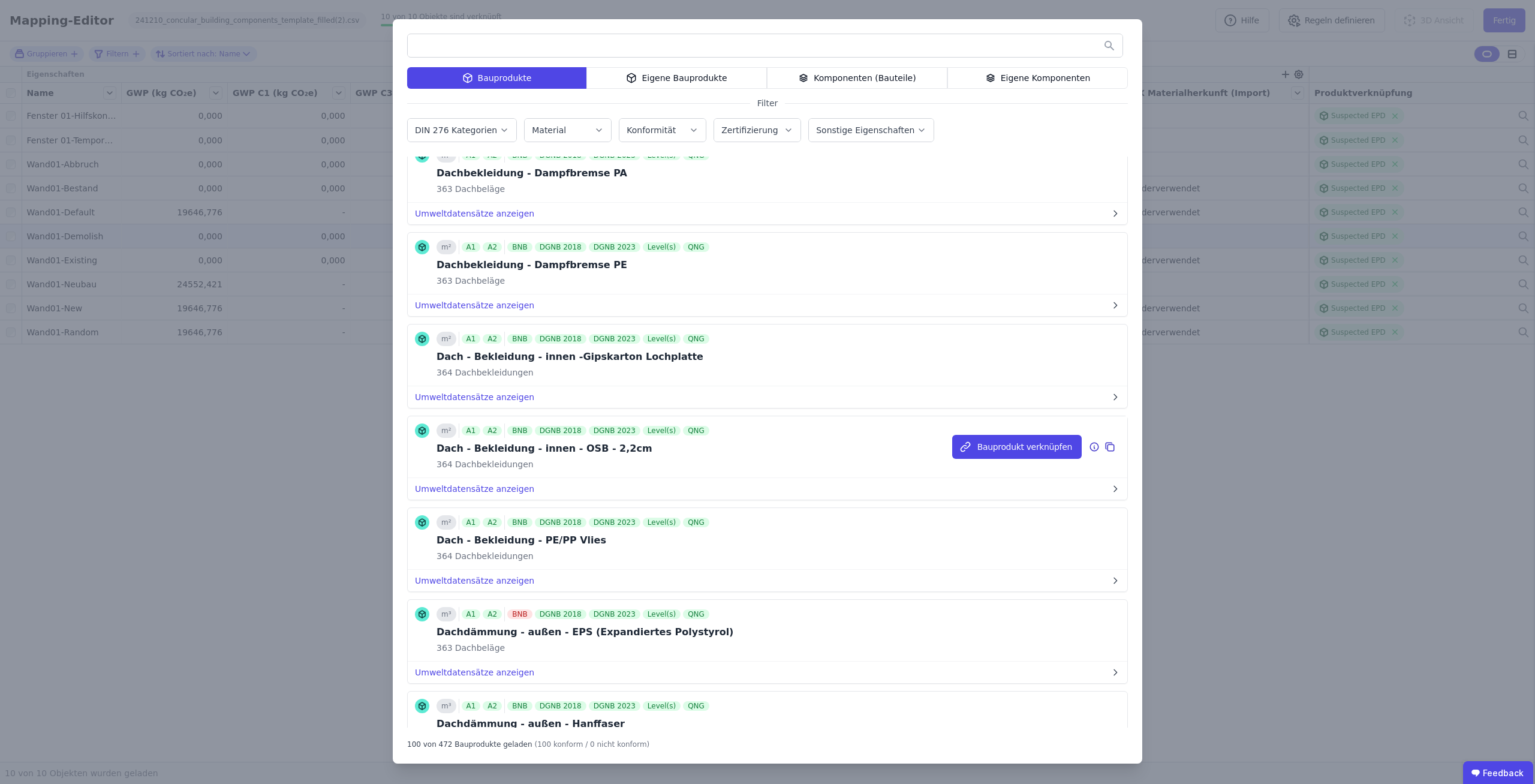
click at [588, 441] on div "Dach - Bekleidung - innen - OSB - 2,2cm" at bounding box center [574, 448] width 275 height 15
click at [768, 419] on div "m² A1 A2 BNB DGNB 2018 DGNB 2023 Level(s) QNG Dach - Bekleidung - innen - OSB -…" at bounding box center [768, 447] width 720 height 62
click at [502, 477] on button "Umweltdatensätze anzeigen" at bounding box center [768, 488] width 720 height 21
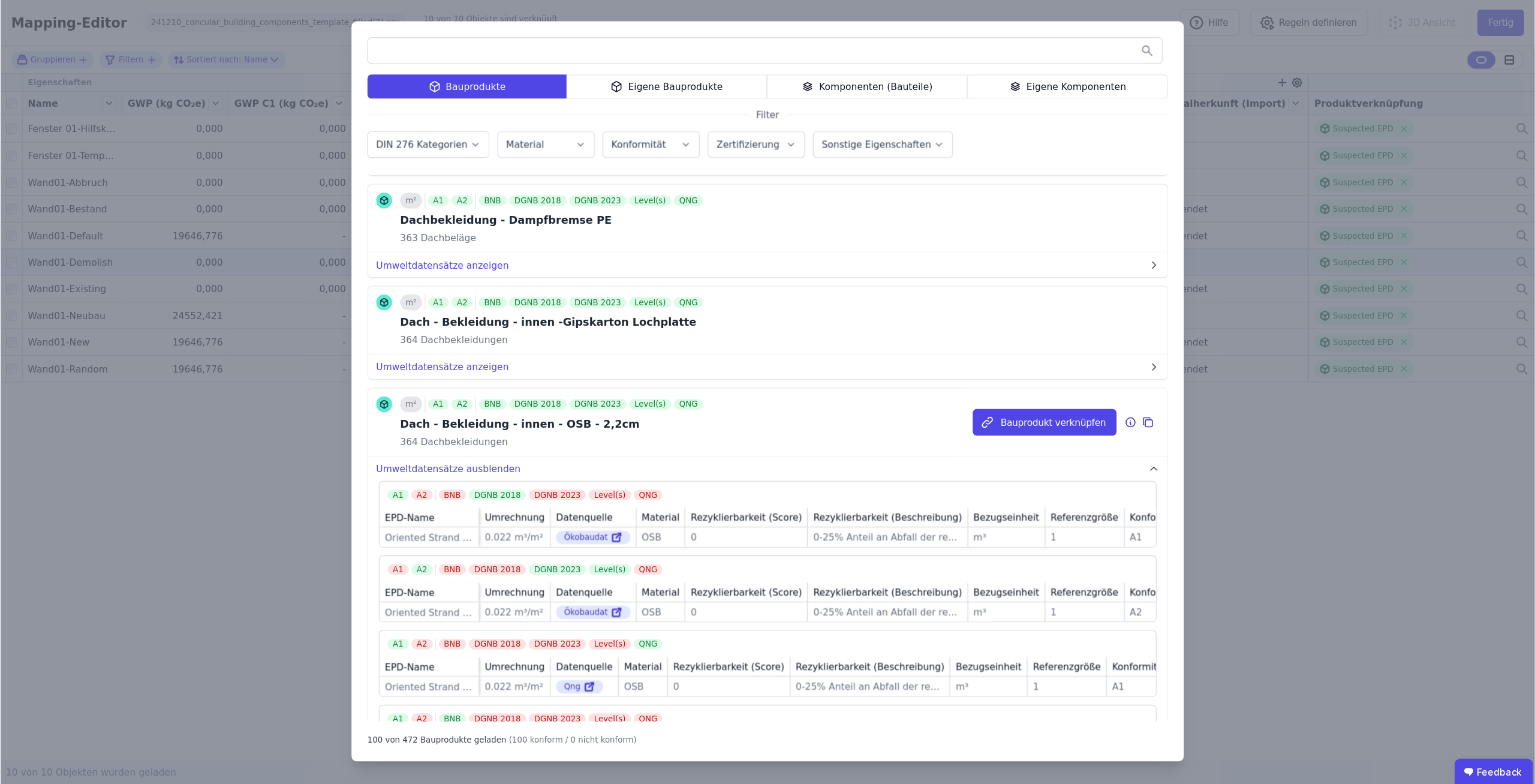
scroll to position [7451, 0]
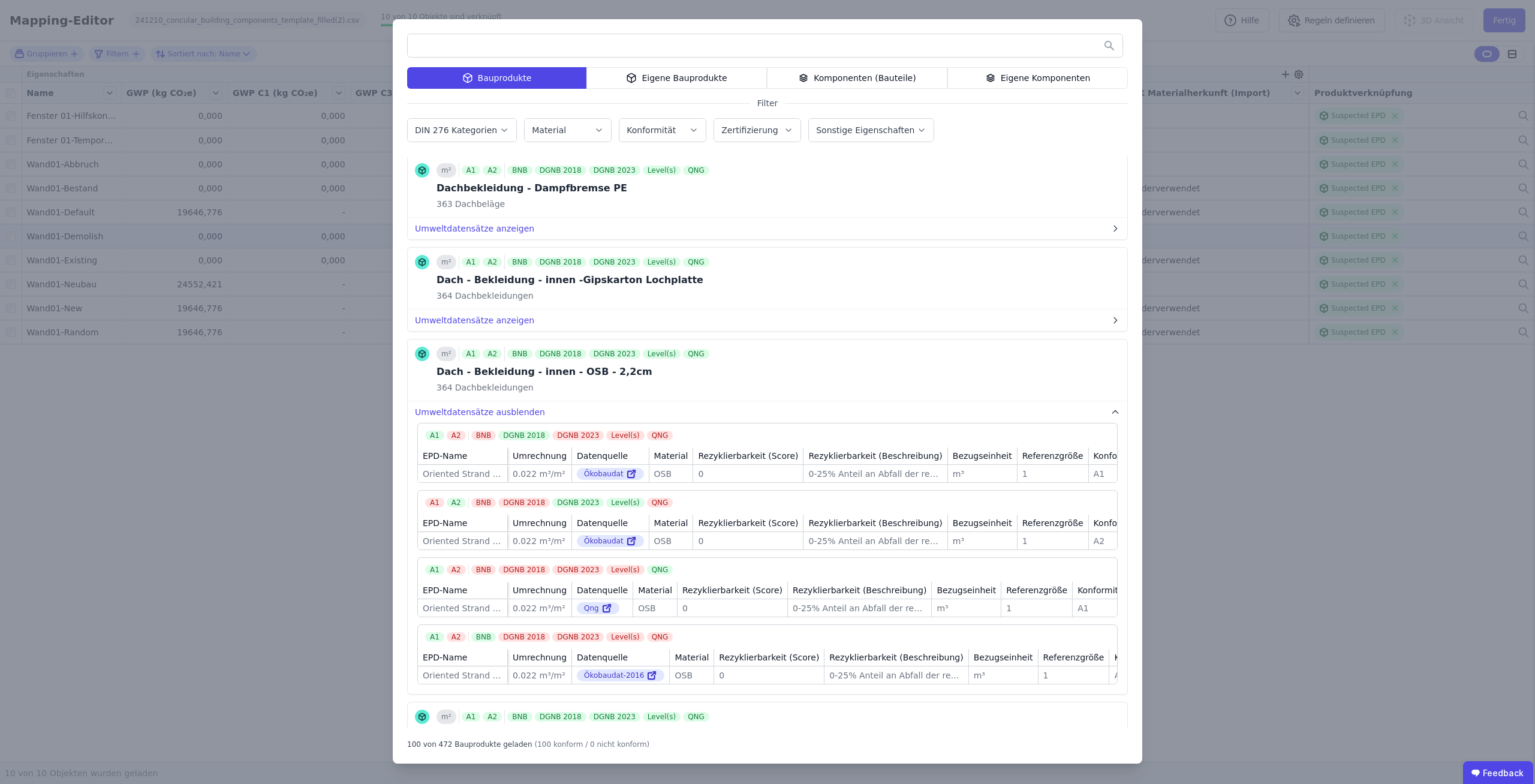
click at [714, 88] on div "Eigene Bauprodukte" at bounding box center [677, 77] width 180 height 21
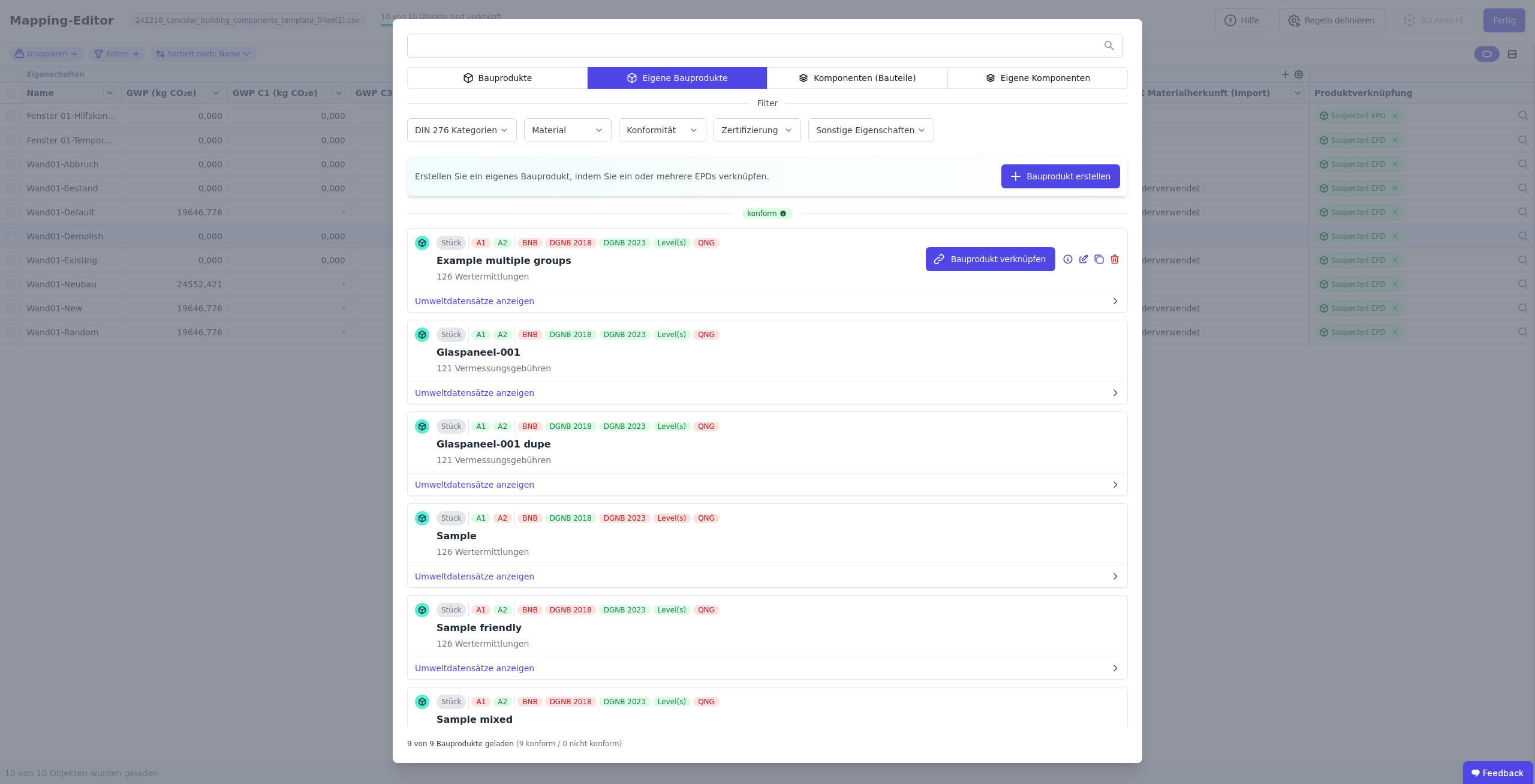
click at [1086, 258] on icon at bounding box center [1085, 258] width 5 height 5
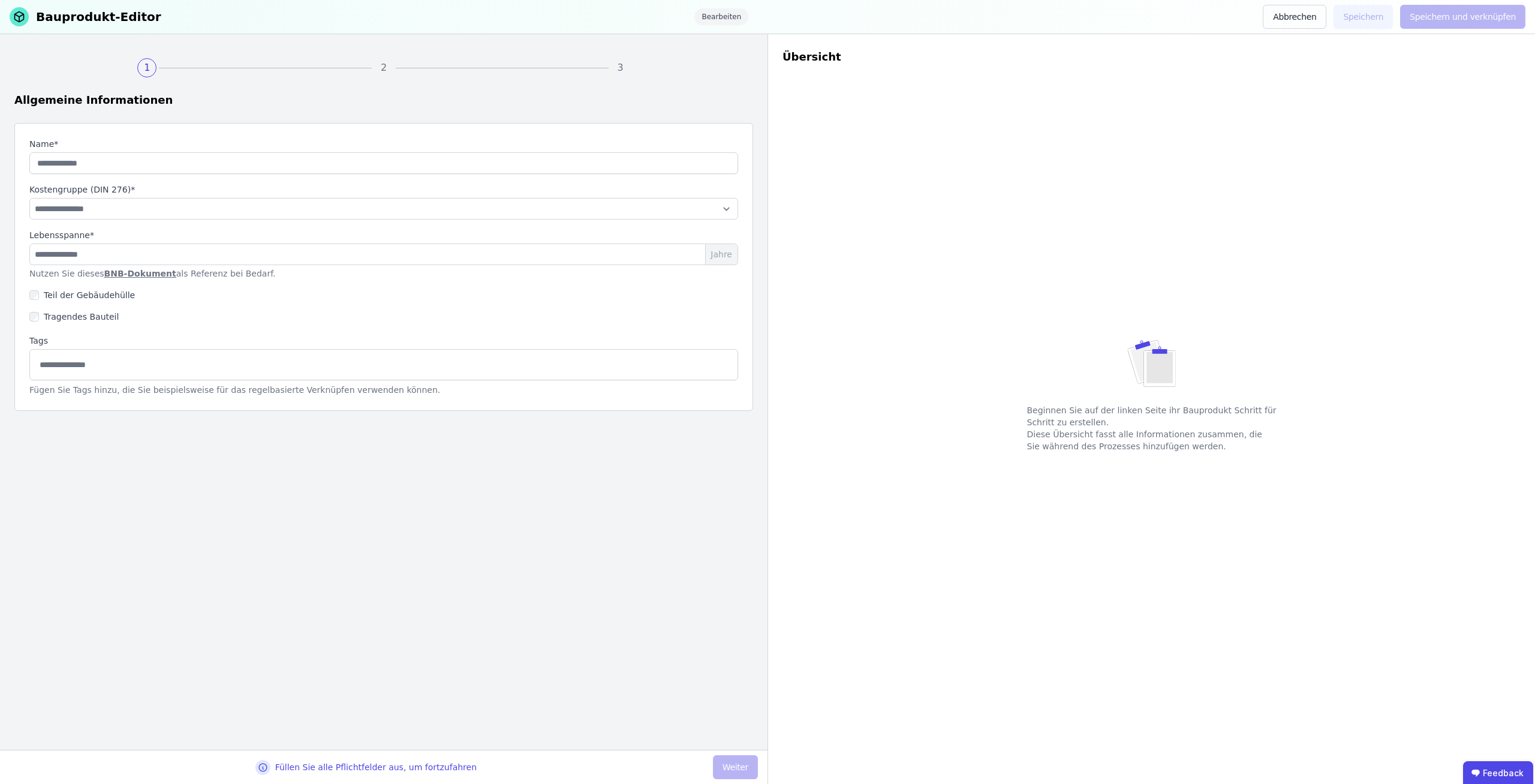
type input "**********"
type input "**"
select select "**********"
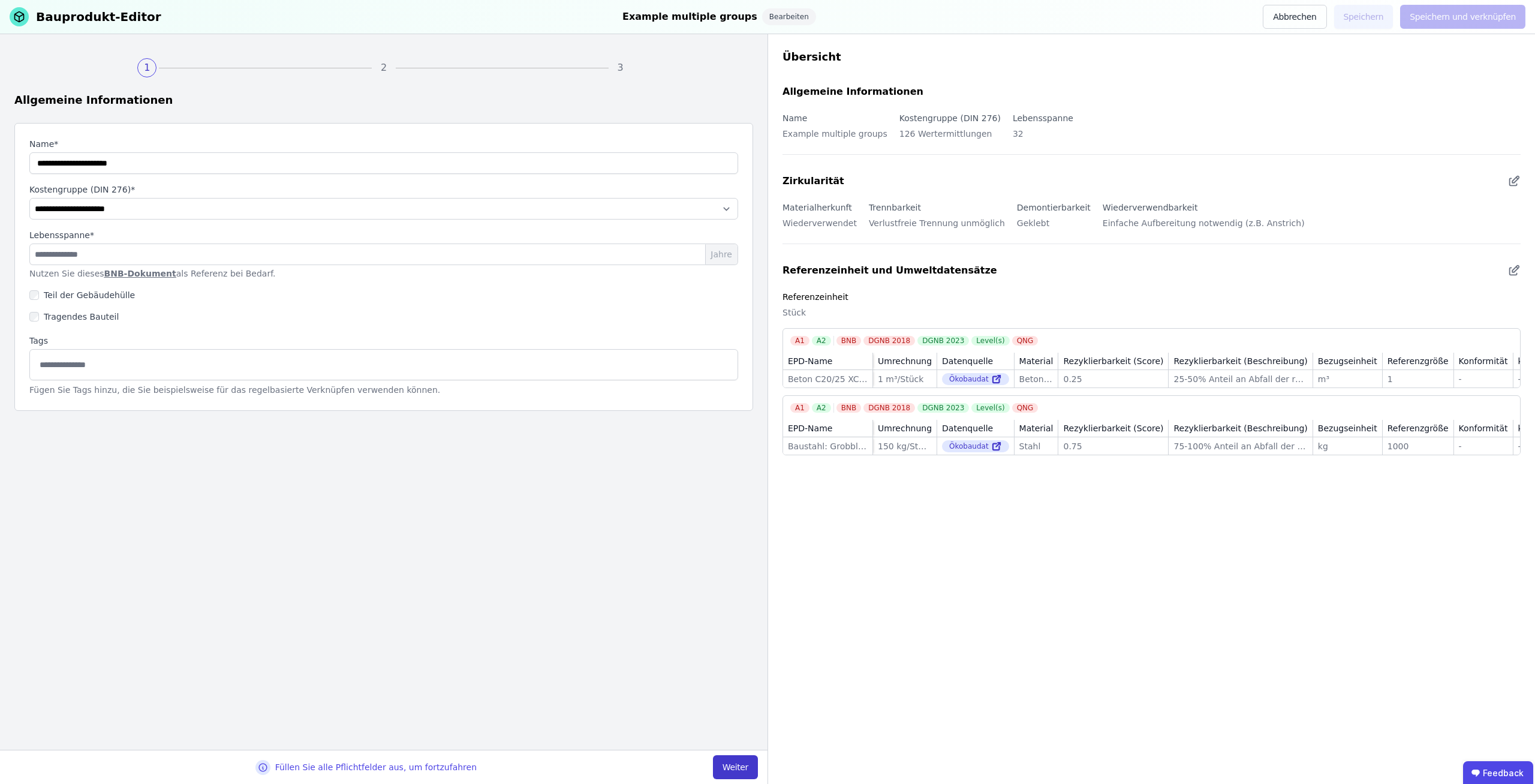
click at [744, 766] on button "Weiter" at bounding box center [735, 767] width 45 height 24
select select "**********"
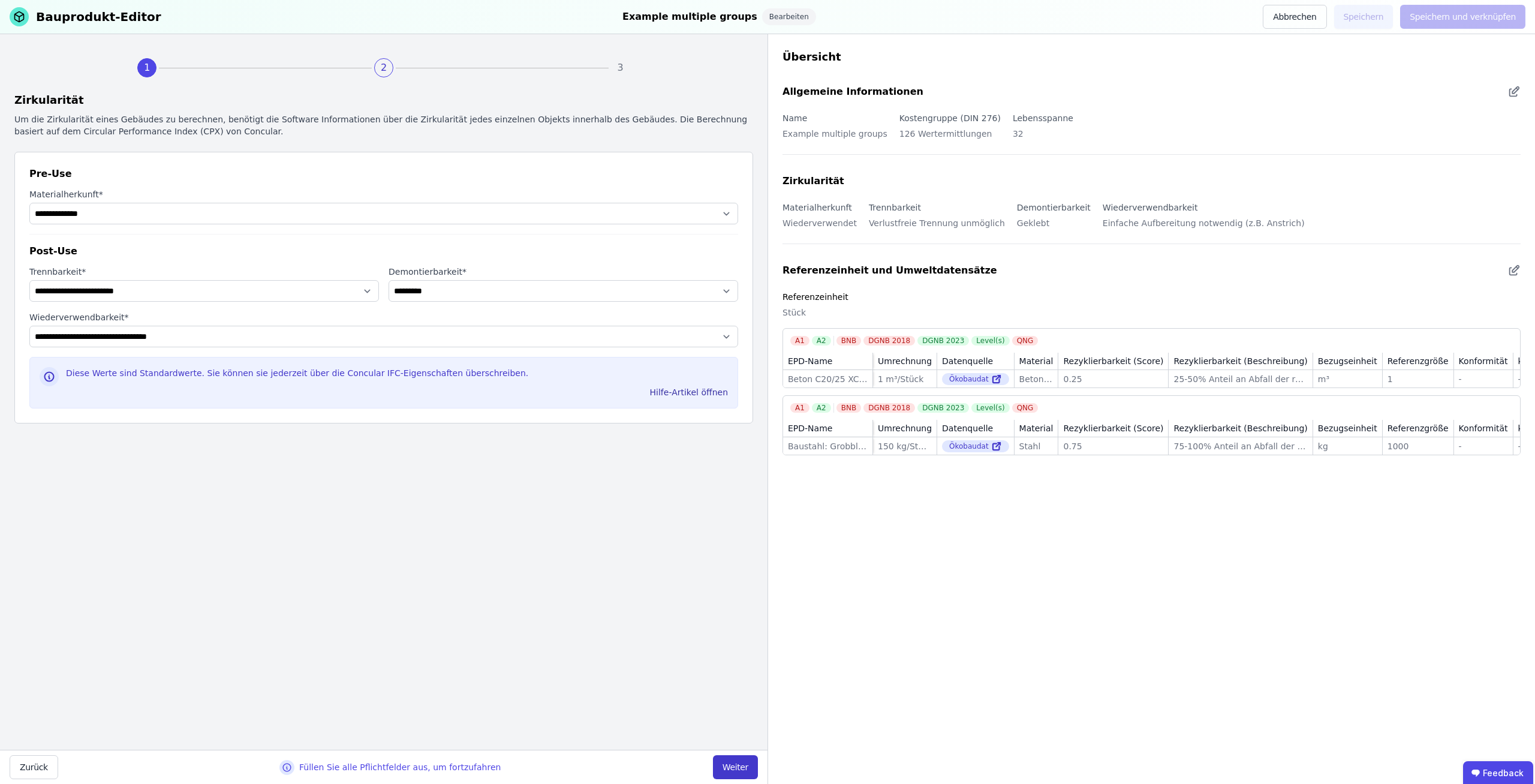
click at [740, 766] on button "Weiter" at bounding box center [735, 767] width 45 height 24
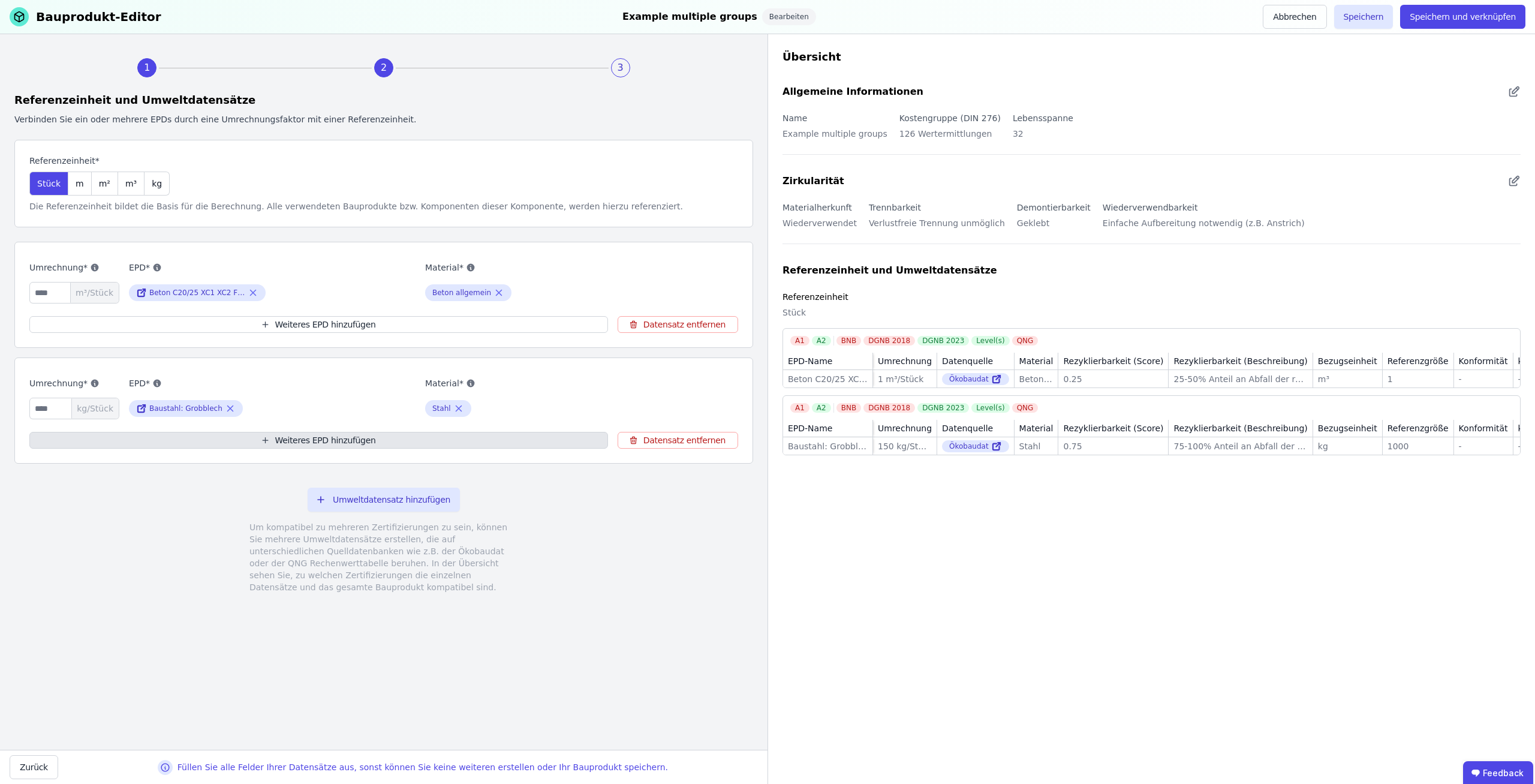
click at [387, 446] on button "Weiteres EPD hinzufügen" at bounding box center [319, 441] width 579 height 17
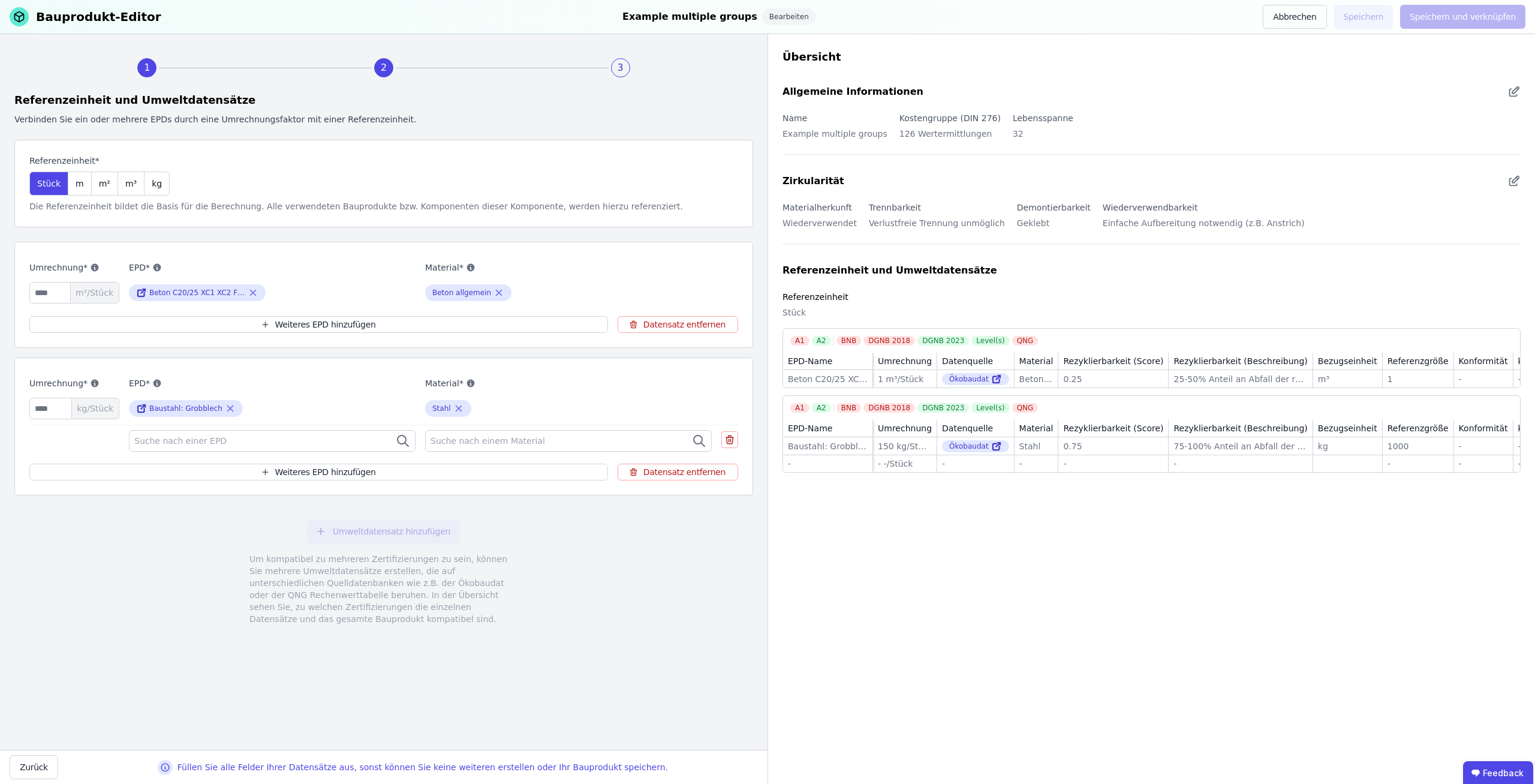
click at [488, 430] on div "Suche nach einem Material" at bounding box center [569, 441] width 287 height 21
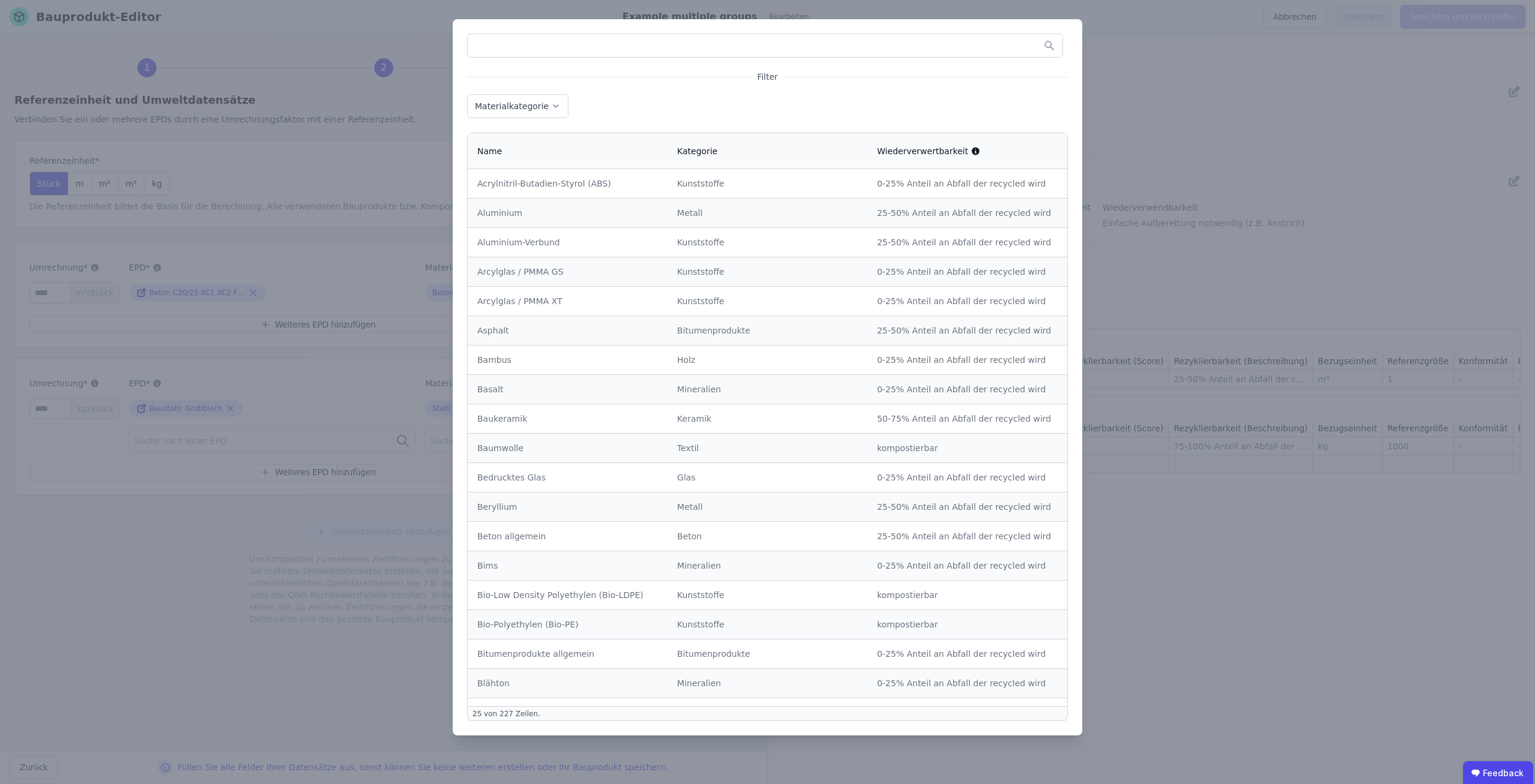
click at [281, 510] on div "Filter Materialkategorie Name Kategorie Wiederverwertbarkeit Acrylnitril-Butadi…" at bounding box center [767, 392] width 1535 height 784
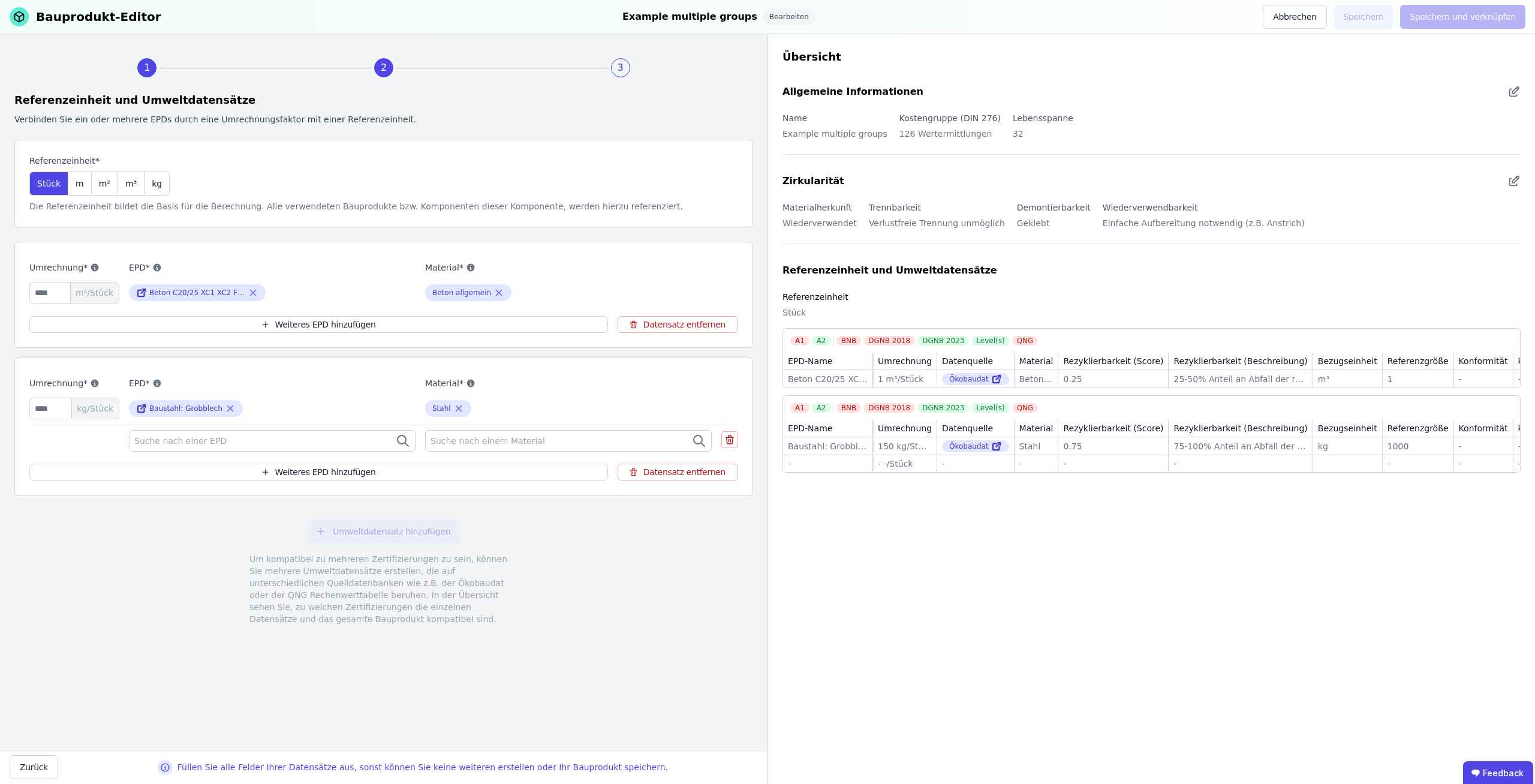
click at [223, 435] on div "Suche nach einer EPD" at bounding box center [272, 441] width 287 height 21
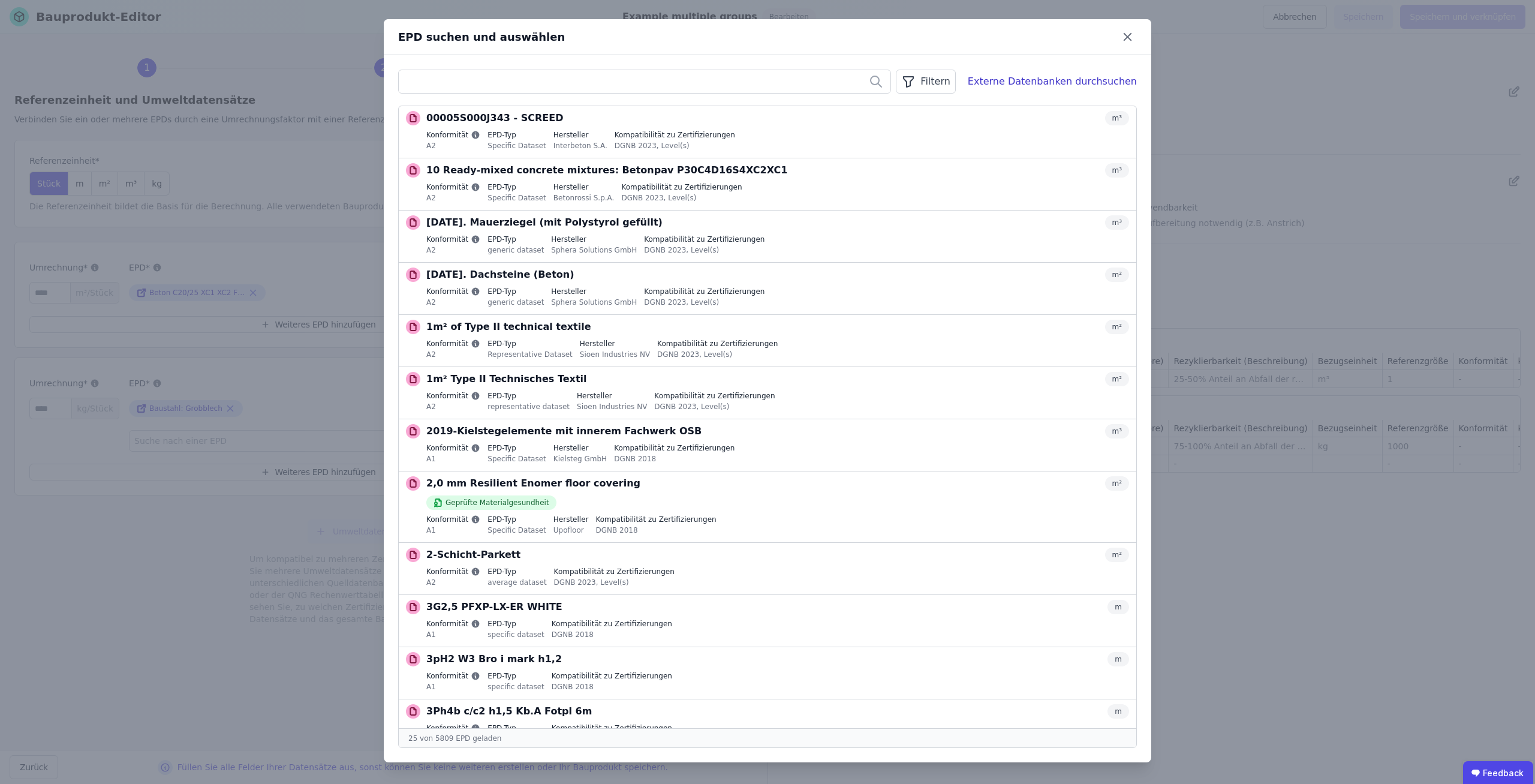
click at [955, 81] on div "Filtern" at bounding box center [925, 82] width 59 height 24
click at [919, 107] on li "Datenquelle" at bounding box center [865, 106] width 180 height 21
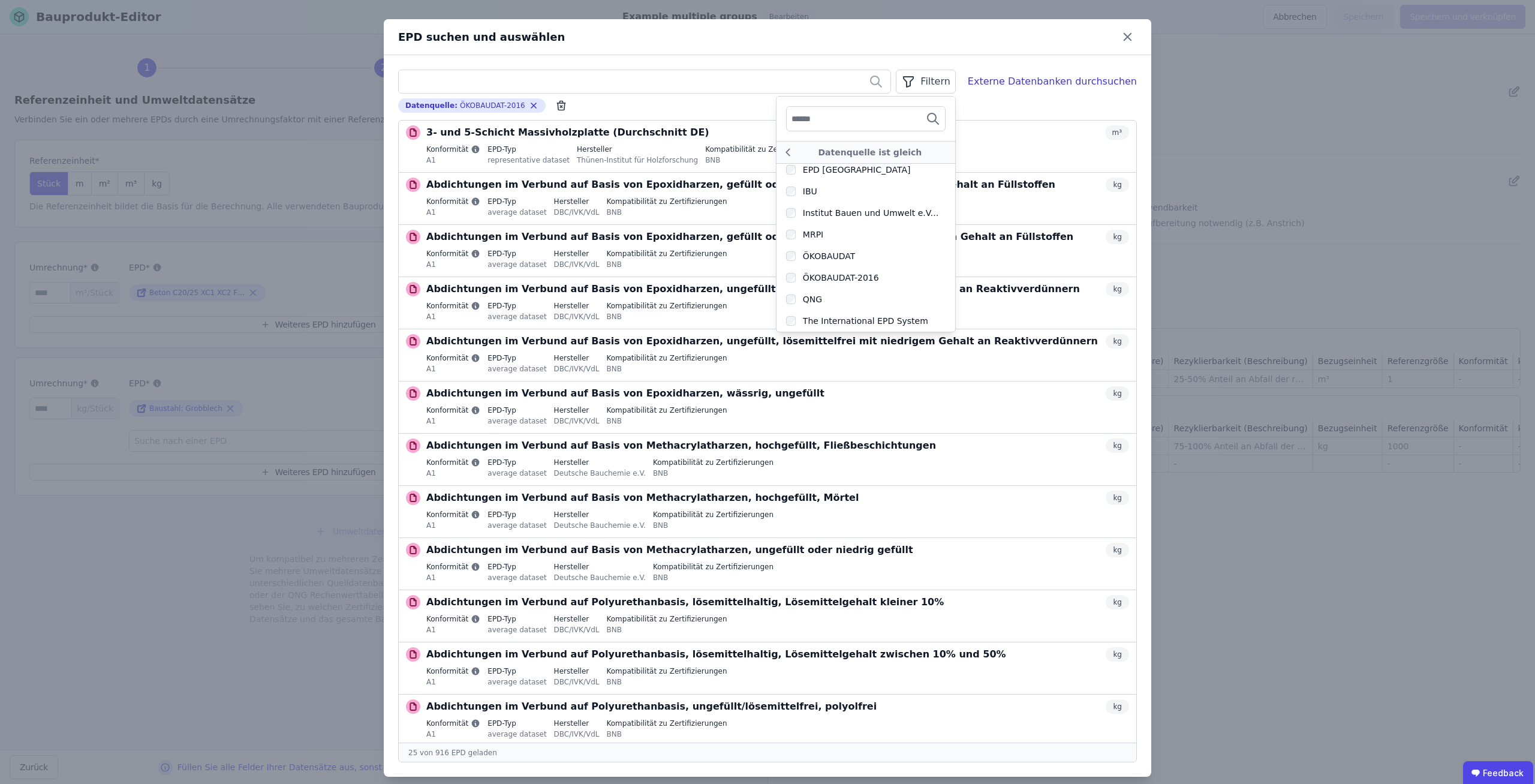
click at [698, 112] on div "Datenquelle : ÖKOBAUDAT-2016 Remove small option" at bounding box center [768, 106] width 739 height 15
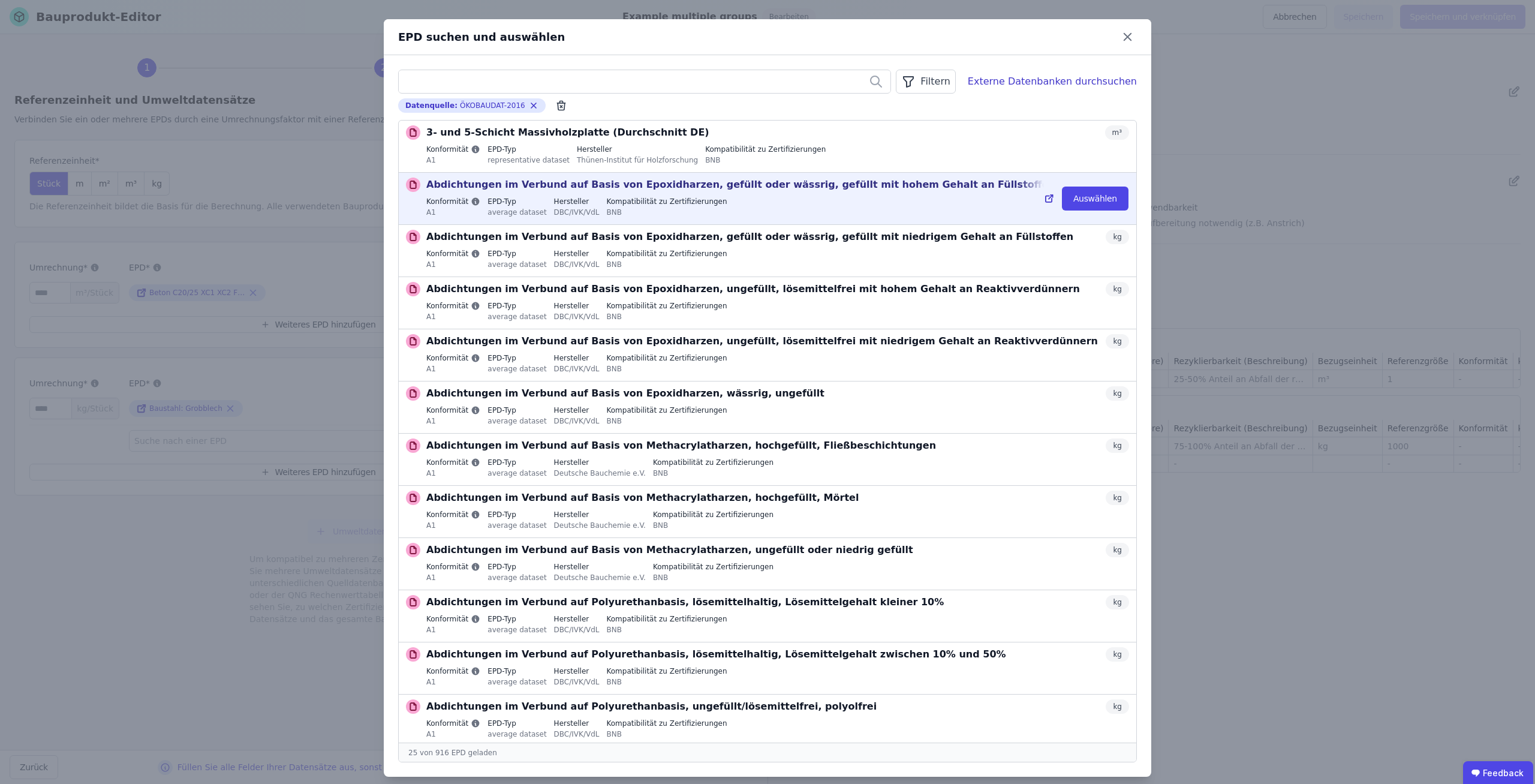
scroll to position [0, 0]
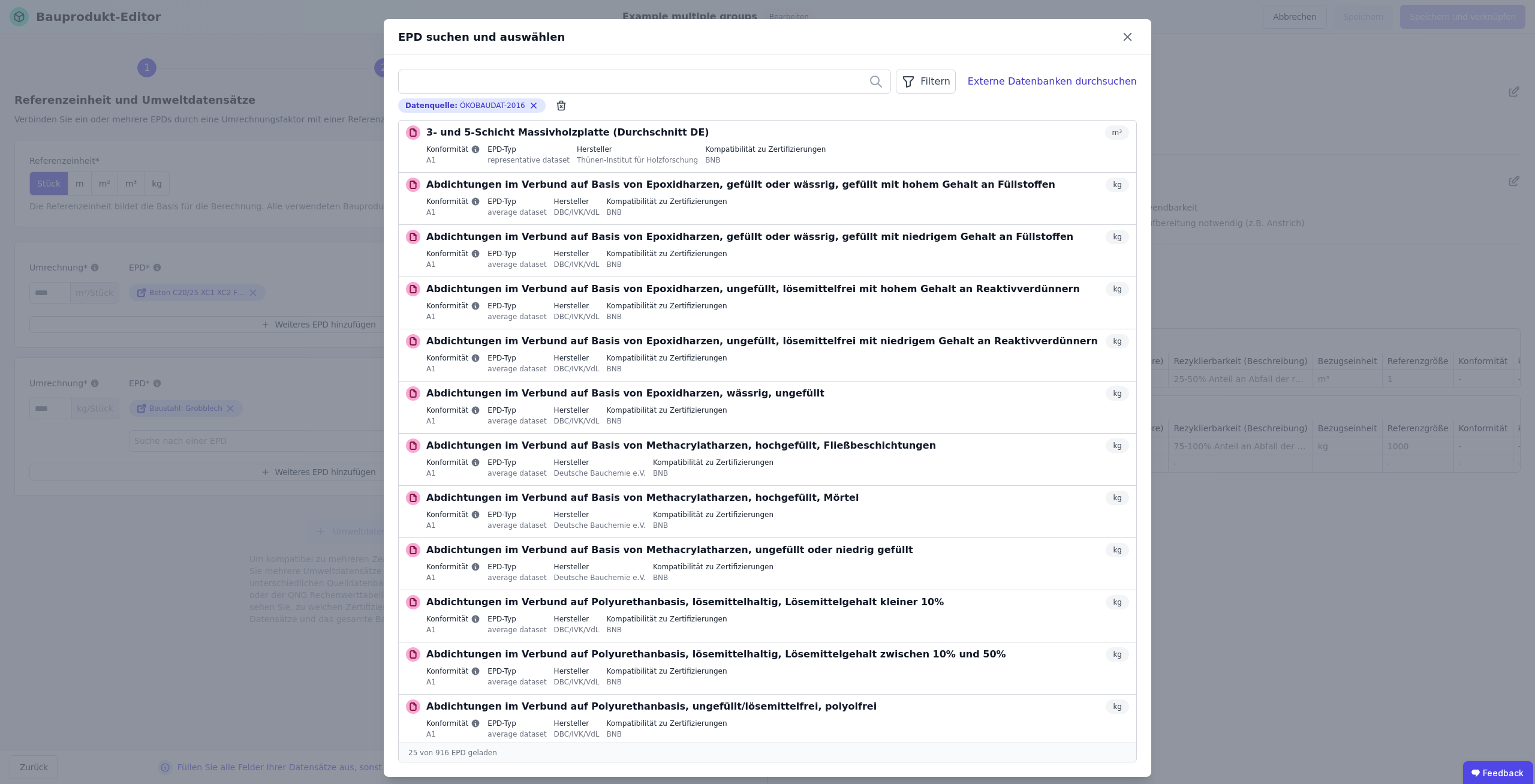
click at [935, 74] on div "Filtern" at bounding box center [925, 82] width 59 height 24
click at [913, 115] on li "Datenquelle Filter gesetzt" at bounding box center [865, 106] width 180 height 21
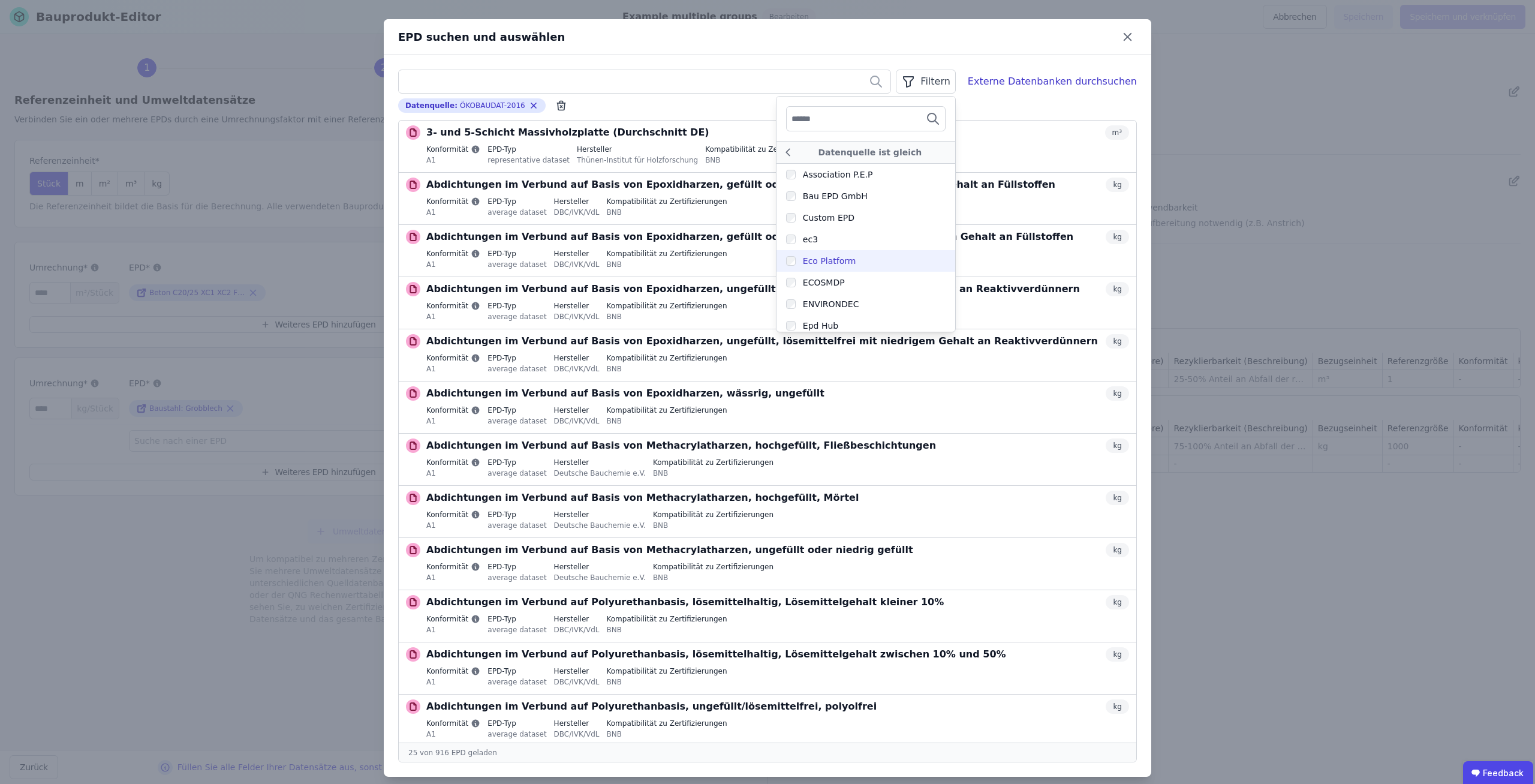
scroll to position [264, 0]
click at [983, 762] on div "3- und 5-Schicht Massivholzplatte (Durchschnitt DE) m³ Konformität A1 EPD-Typ r…" at bounding box center [768, 441] width 739 height 642
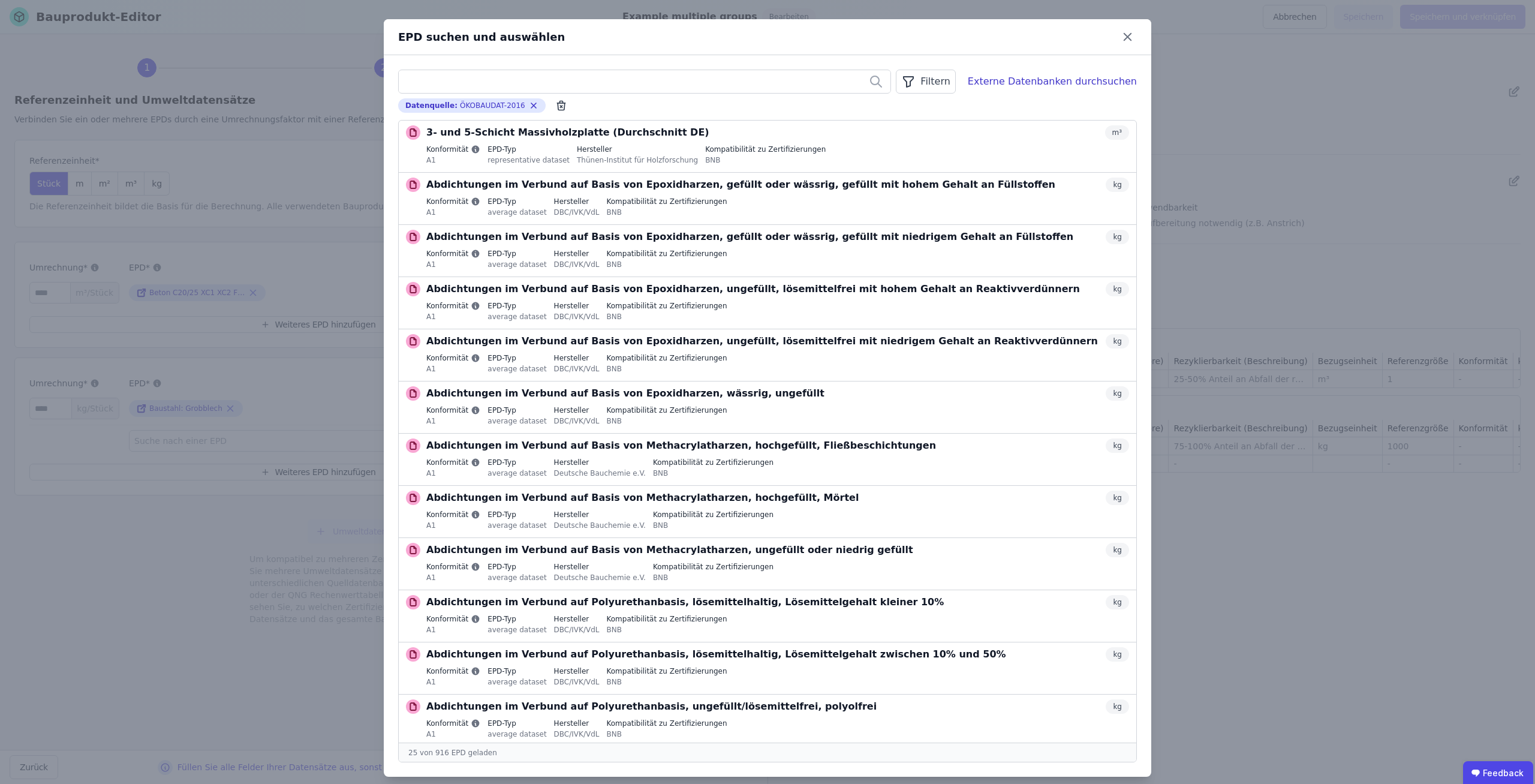
click at [1203, 125] on div "EPD suchen und auswählen Filtern Externe Datenbanken durchsuchen Datenquelle : …" at bounding box center [767, 398] width 1535 height 796
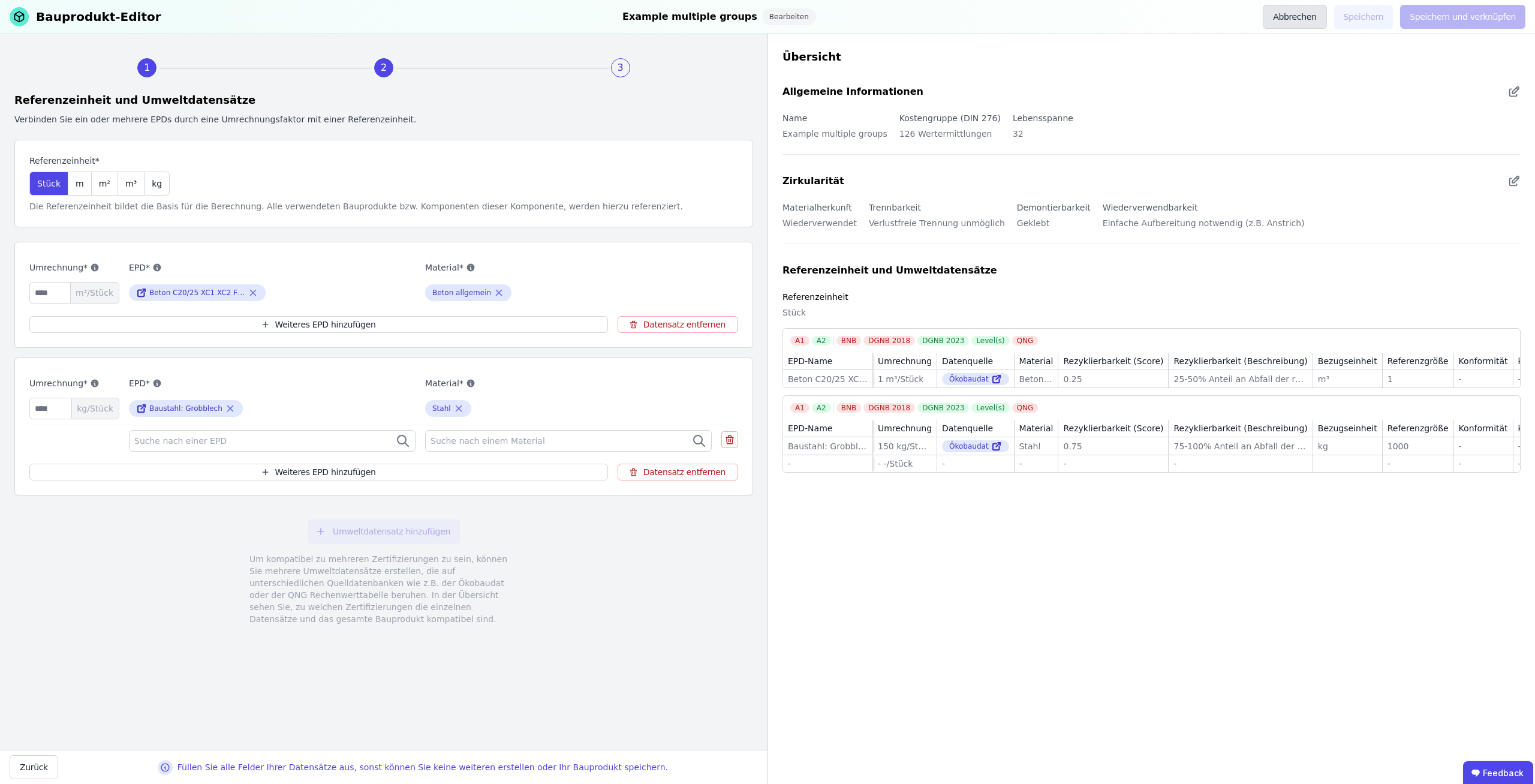
click at [1315, 17] on button "Abbrechen" at bounding box center [1294, 17] width 64 height 24
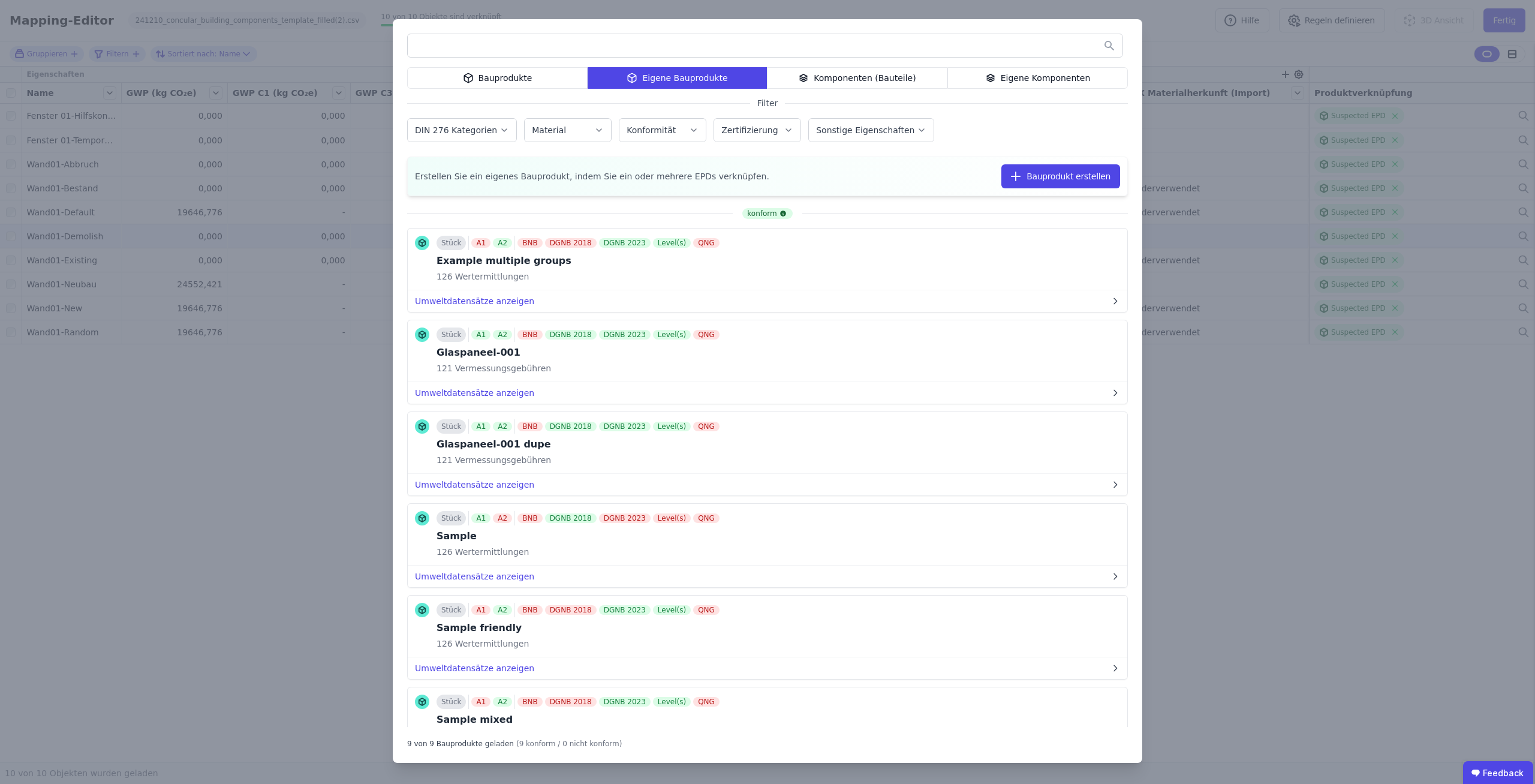
click at [1355, 89] on div "Bauprodukte Eigene Bauprodukte Komponenten (Bauteile) Eigene Komponenten Filter…" at bounding box center [767, 392] width 1535 height 784
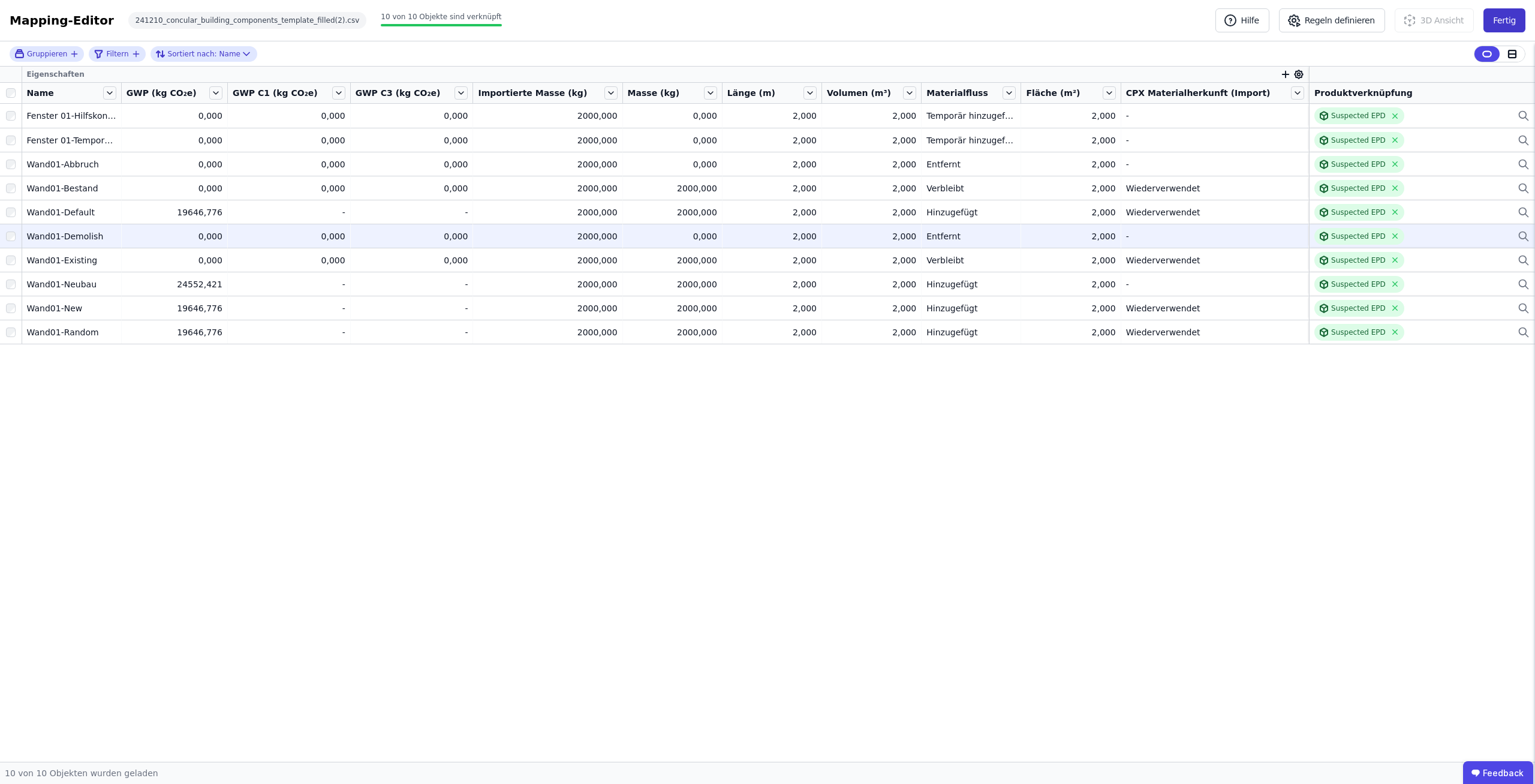
click at [1519, 22] on button "Fertig" at bounding box center [1504, 21] width 42 height 24
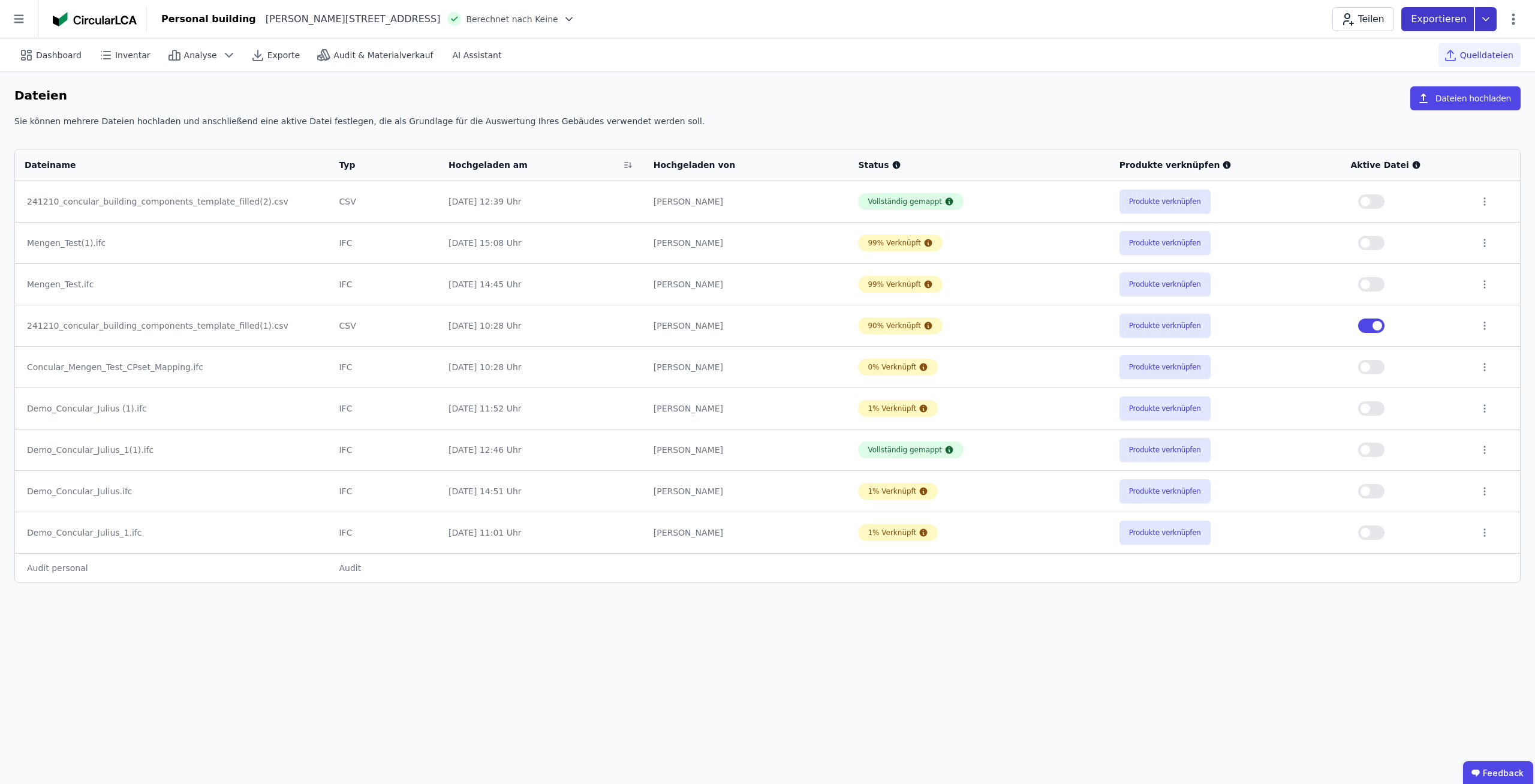
click at [1489, 15] on icon at bounding box center [1486, 19] width 21 height 24
